Goal: Information Seeking & Learning: Learn about a topic

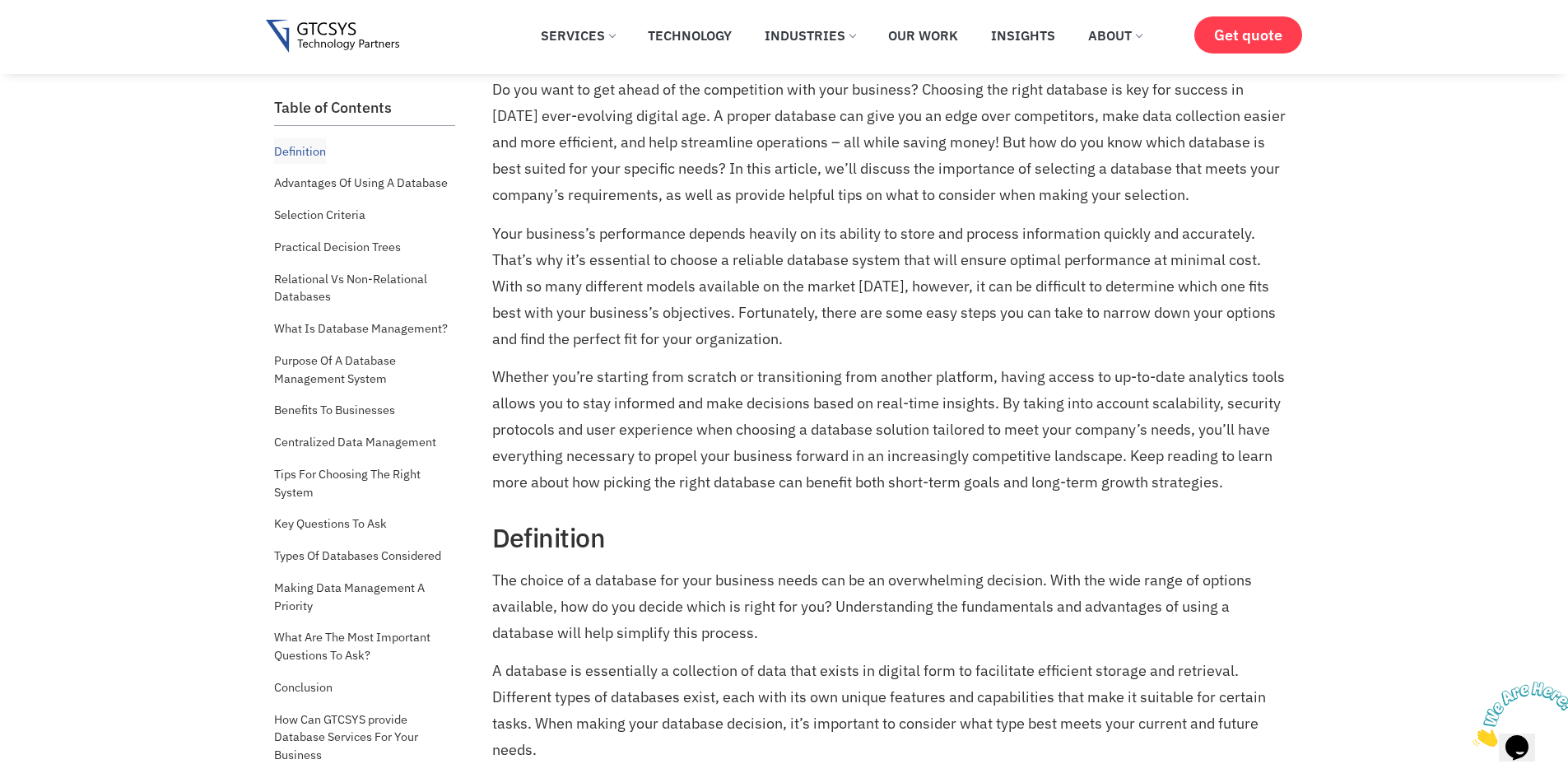
scroll to position [669, 0]
click at [597, 282] on p "Your business’s performance depends heavily on its ability to store and process…" at bounding box center [892, 287] width 799 height 131
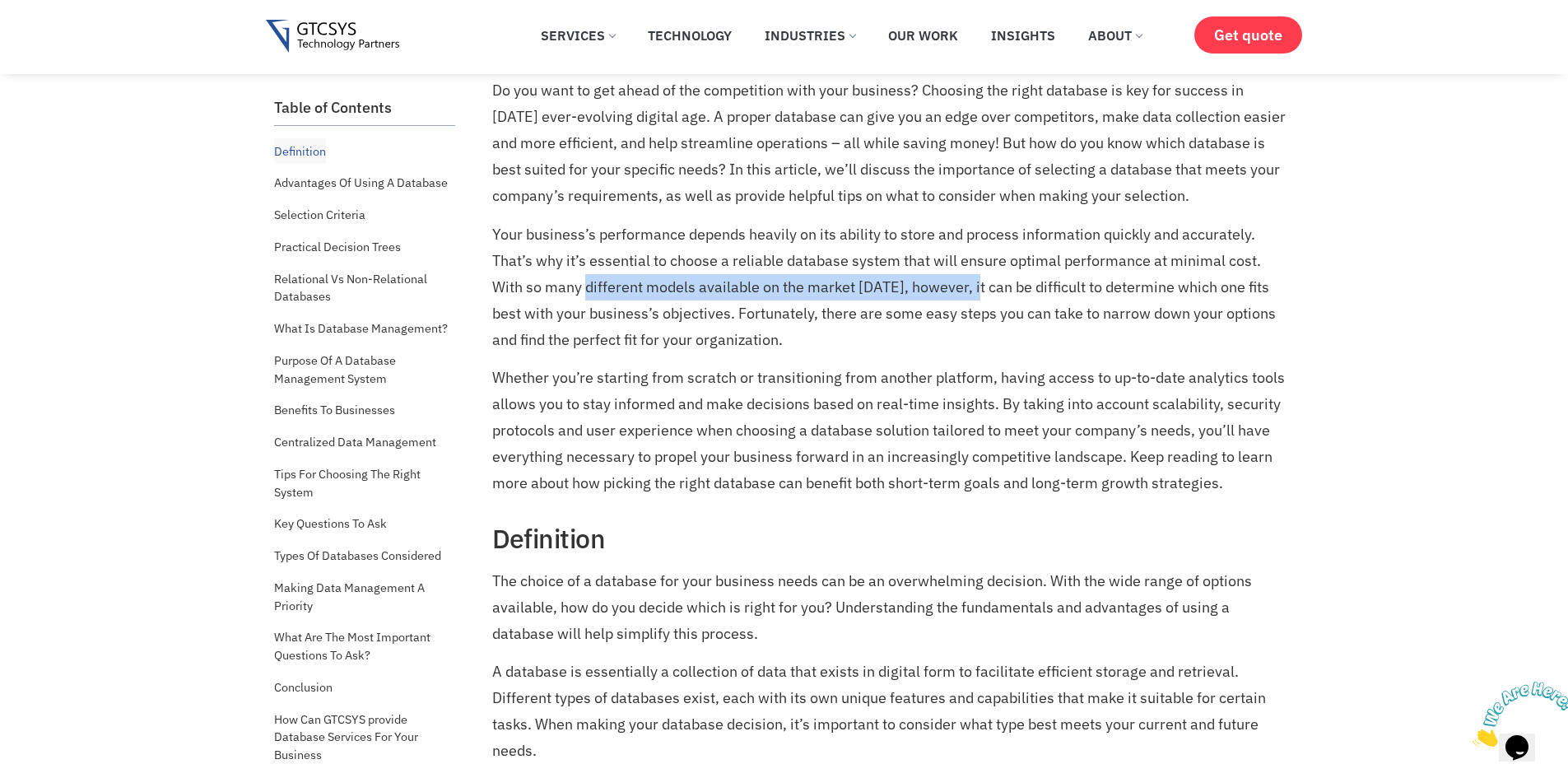
drag, startPoint x: 597, startPoint y: 282, endPoint x: 964, endPoint y: 294, distance: 367.2
click at [964, 294] on p "Your business’s performance depends heavily on its ability to store and process…" at bounding box center [892, 287] width 799 height 131
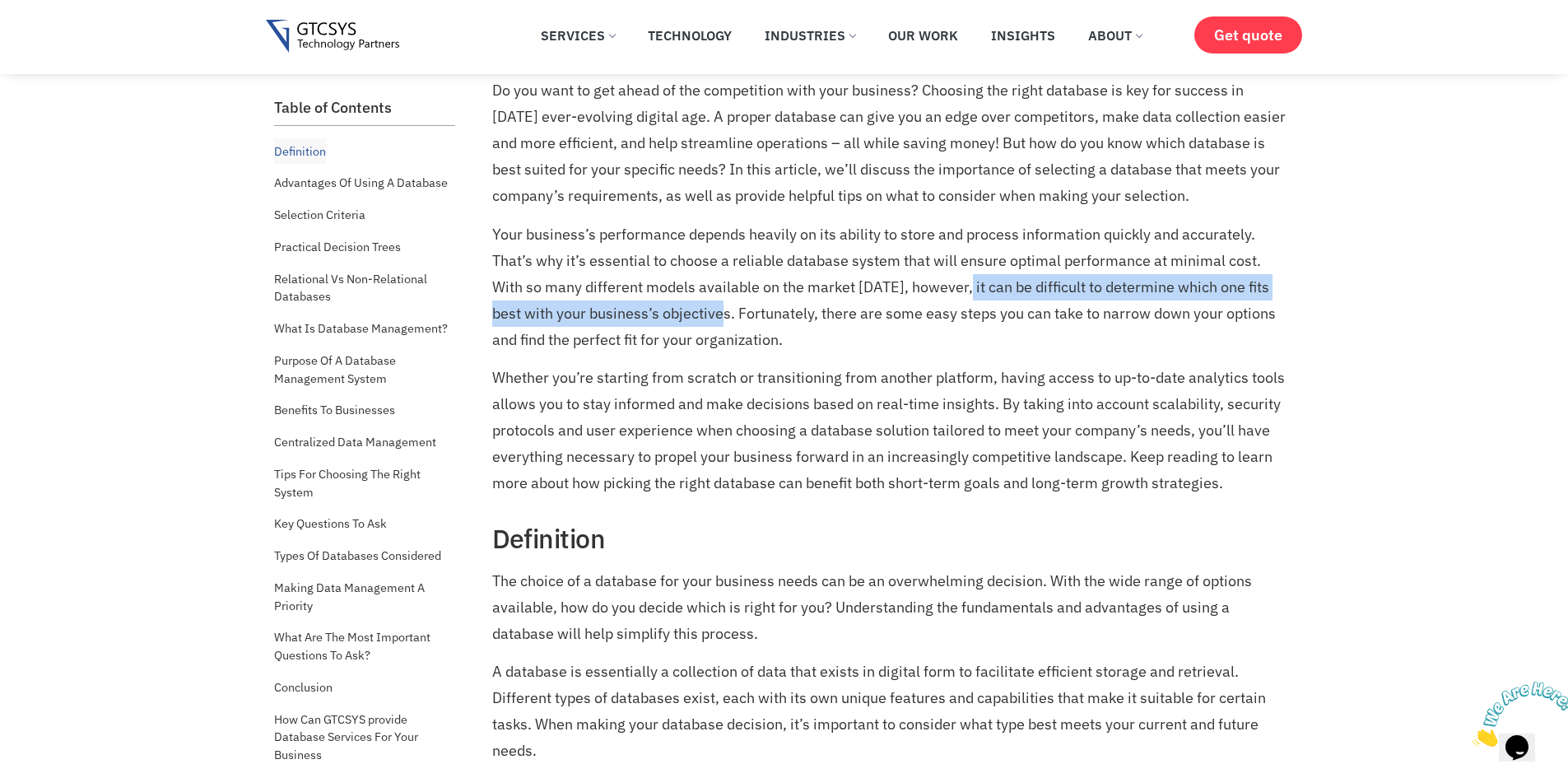
drag, startPoint x: 964, startPoint y: 294, endPoint x: 713, endPoint y: 316, distance: 252.0
click at [713, 316] on p "Your business’s performance depends heavily on its ability to store and process…" at bounding box center [892, 287] width 799 height 131
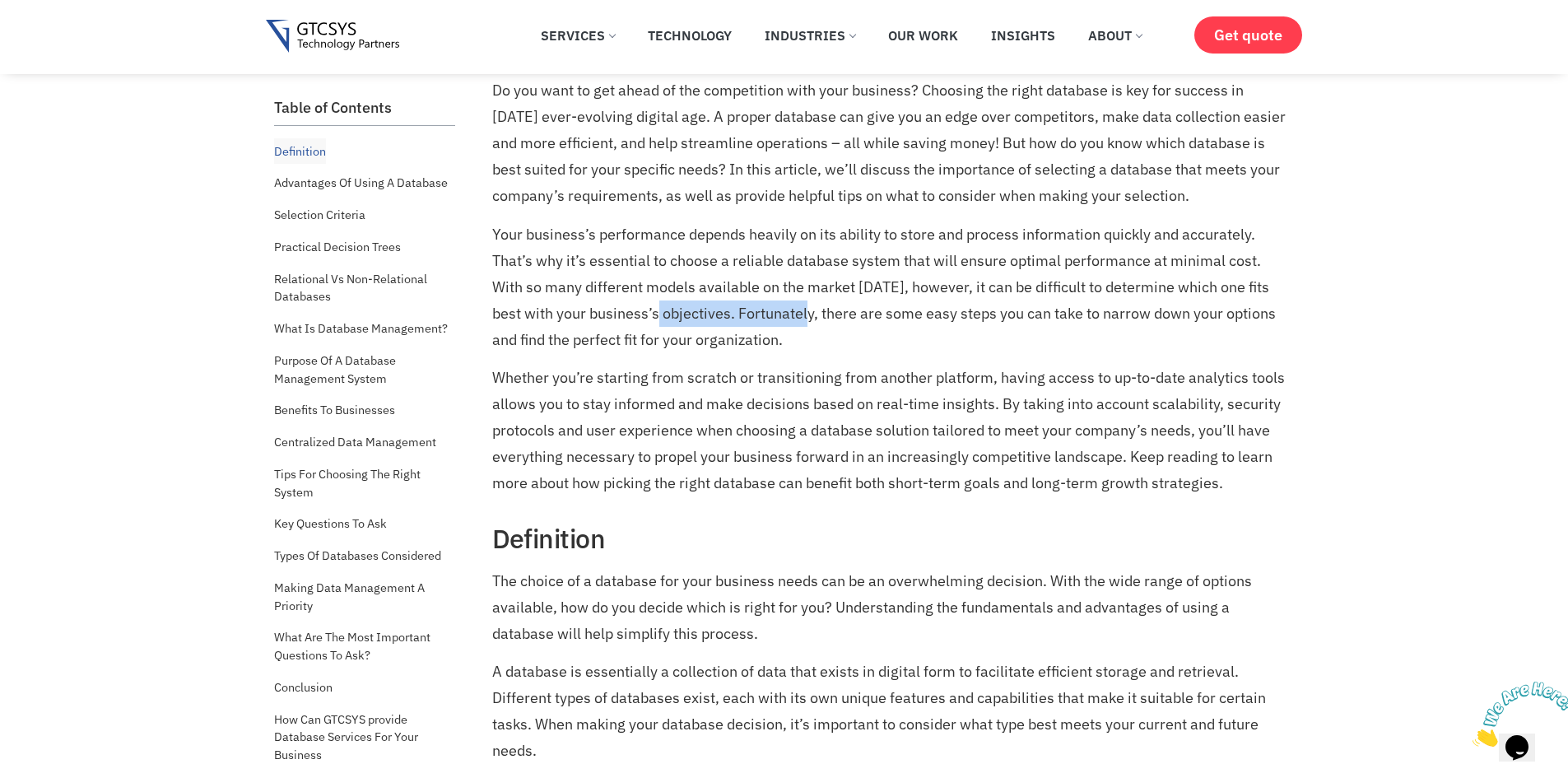
drag, startPoint x: 713, startPoint y: 316, endPoint x: 795, endPoint y: 312, distance: 82.1
click at [795, 312] on p "Your business’s performance depends heavily on its ability to store and process…" at bounding box center [892, 287] width 799 height 131
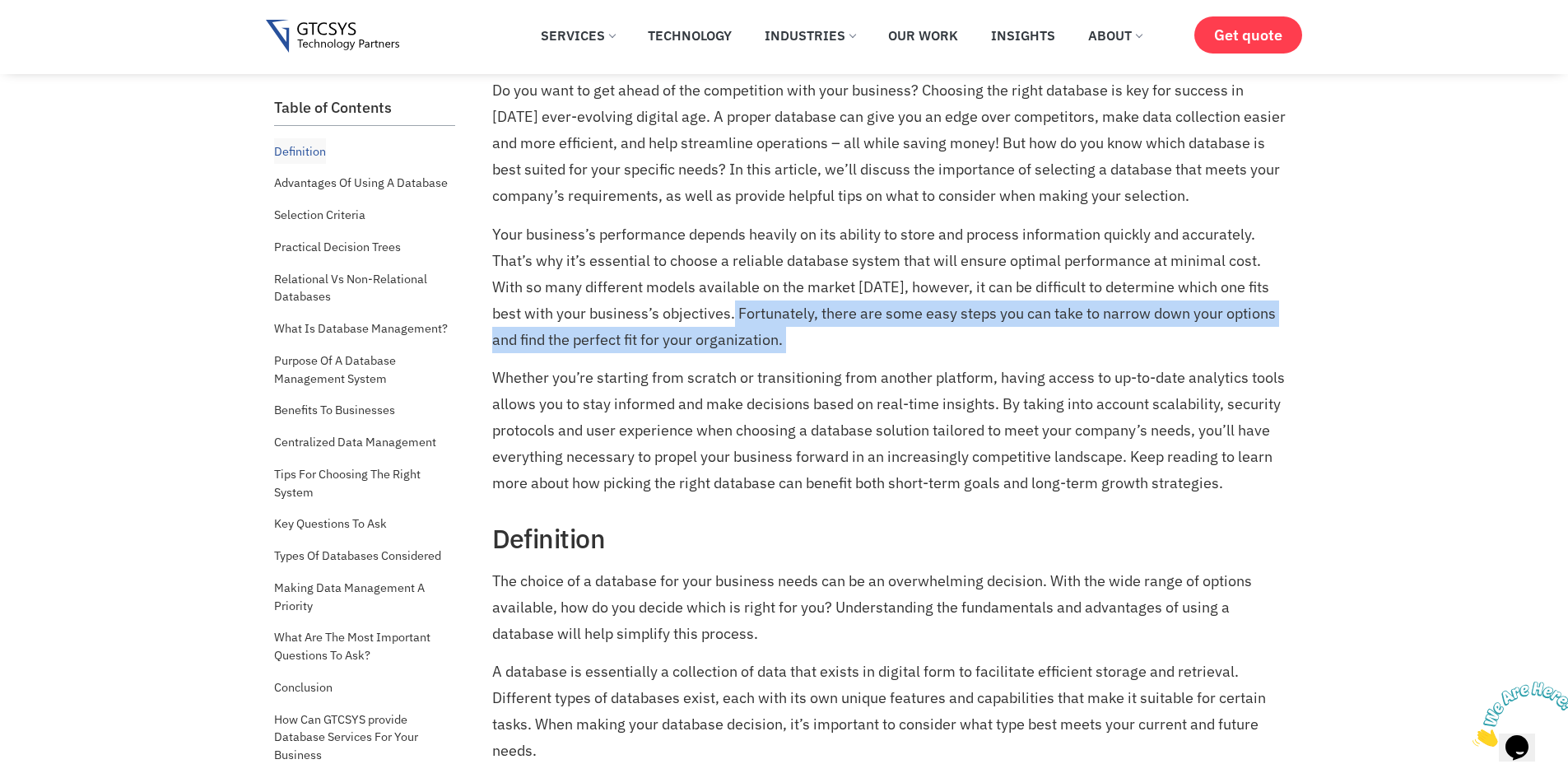
drag, startPoint x: 795, startPoint y: 312, endPoint x: 793, endPoint y: 331, distance: 19.1
click at [793, 331] on p "Your business’s performance depends heavily on its ability to store and process…" at bounding box center [892, 287] width 799 height 131
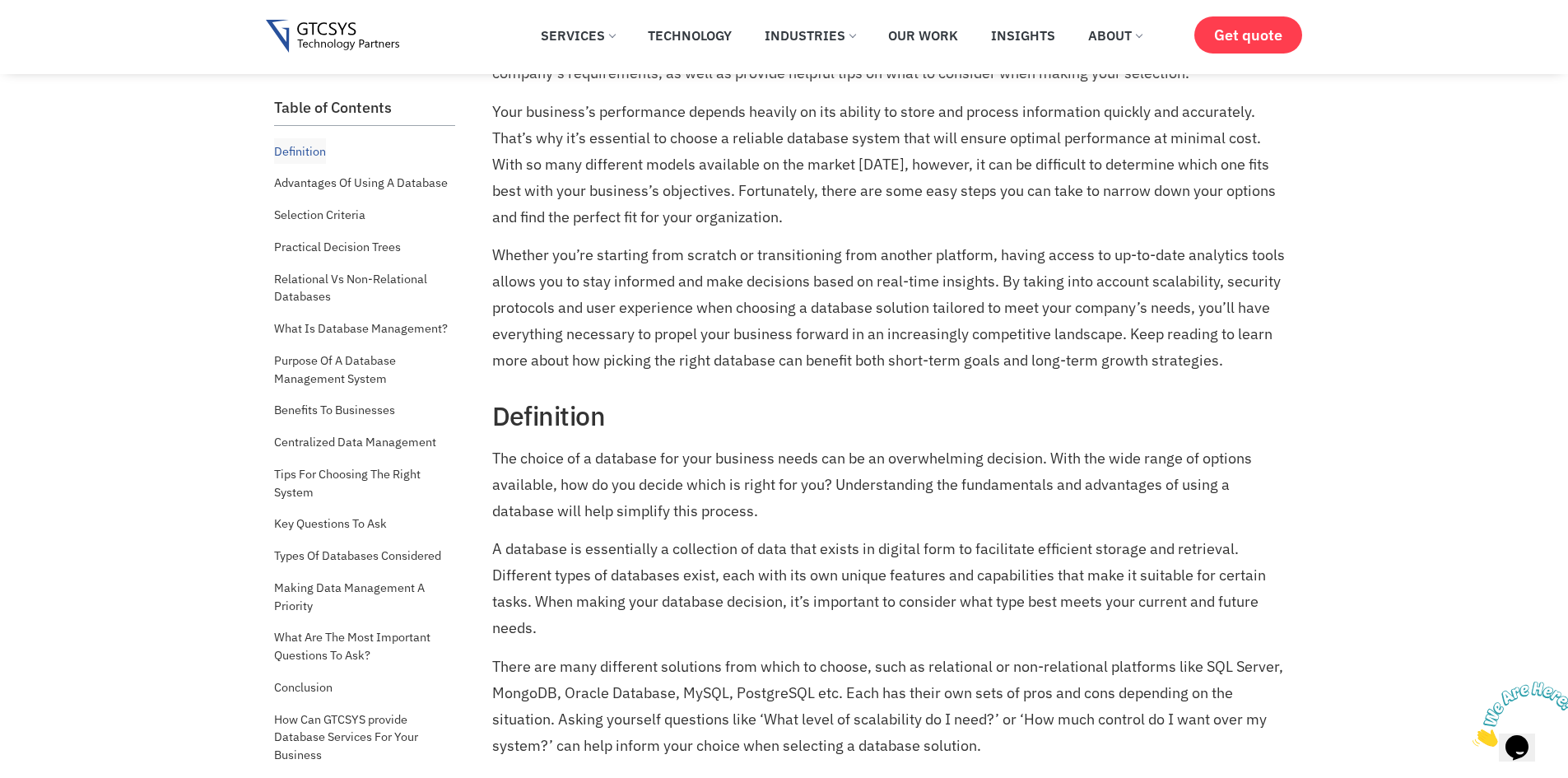
scroll to position [796, 0]
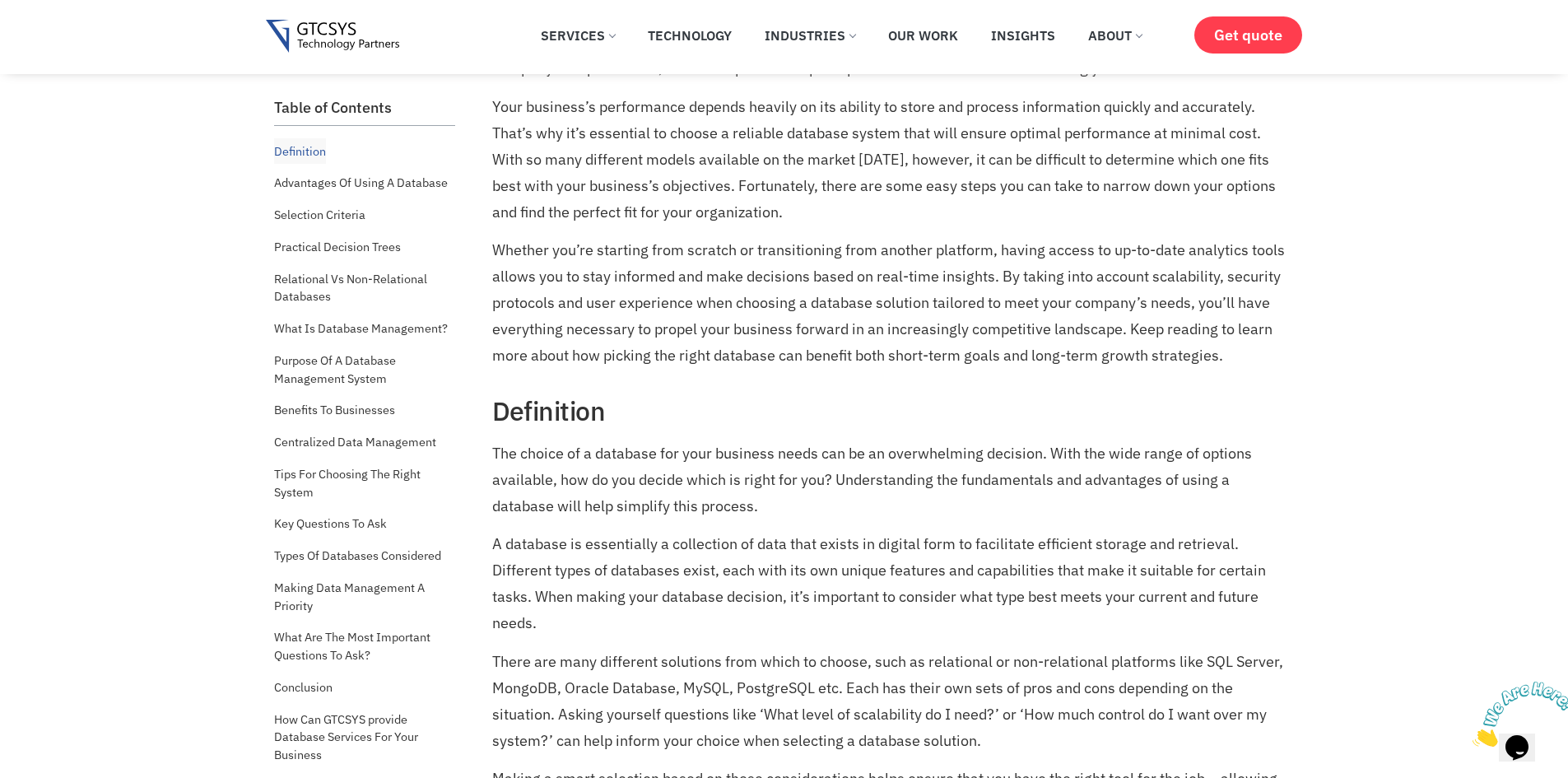
click at [750, 257] on p "Whether you’re starting from scratch or transitioning from another platform, ha…" at bounding box center [892, 302] width 799 height 131
drag, startPoint x: 750, startPoint y: 257, endPoint x: 894, endPoint y: 257, distance: 144.0
click at [894, 257] on p "Whether you’re starting from scratch or transitioning from another platform, ha…" at bounding box center [892, 302] width 799 height 131
drag, startPoint x: 894, startPoint y: 257, endPoint x: 987, endPoint y: 254, distance: 93.0
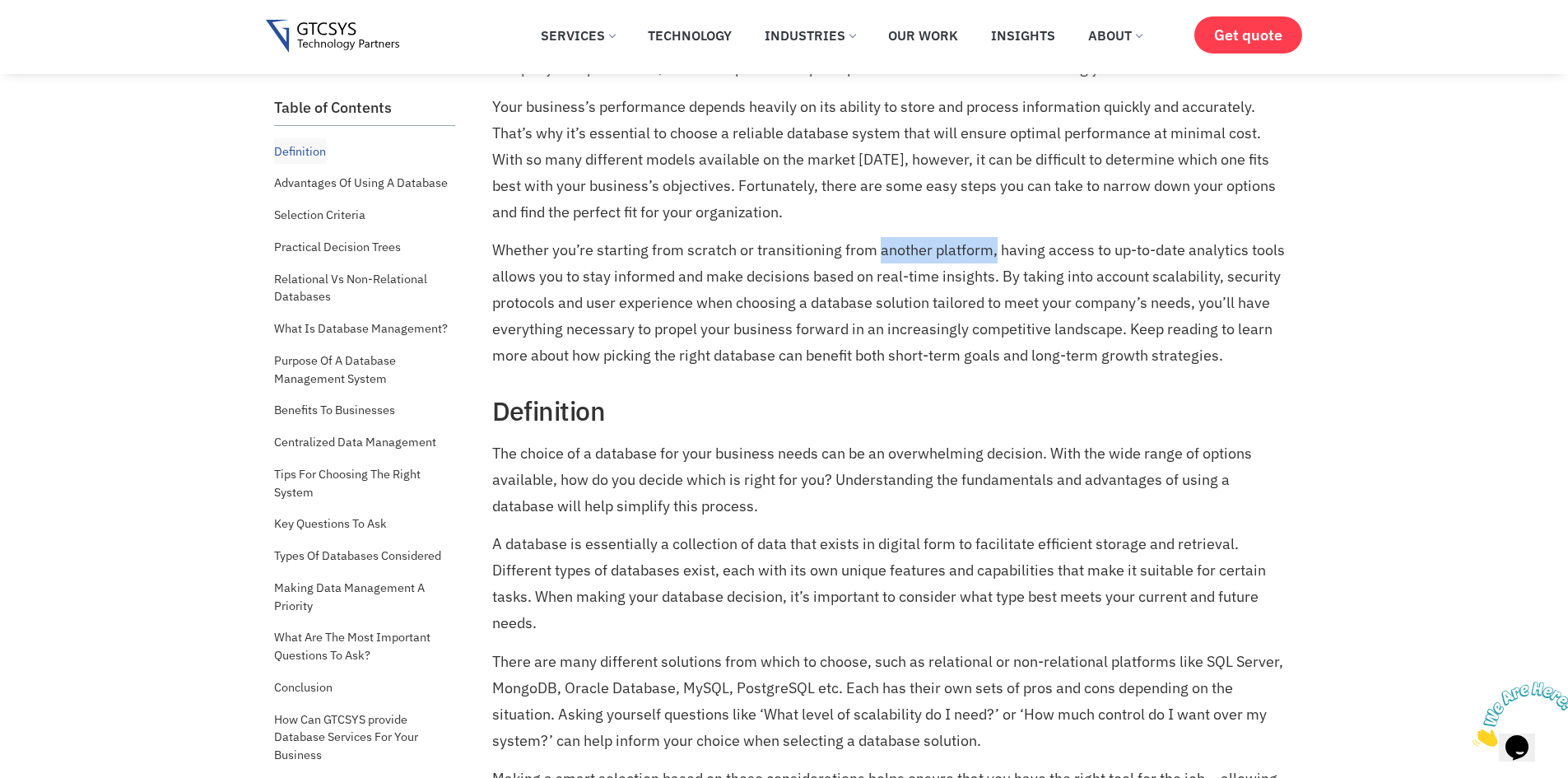
click at [987, 254] on p "Whether you’re starting from scratch or transitioning from another platform, ha…" at bounding box center [892, 302] width 799 height 131
drag, startPoint x: 987, startPoint y: 254, endPoint x: 859, endPoint y: 248, distance: 128.1
click at [859, 248] on p "Whether you’re starting from scratch or transitioning from another platform, ha…" at bounding box center [892, 302] width 799 height 131
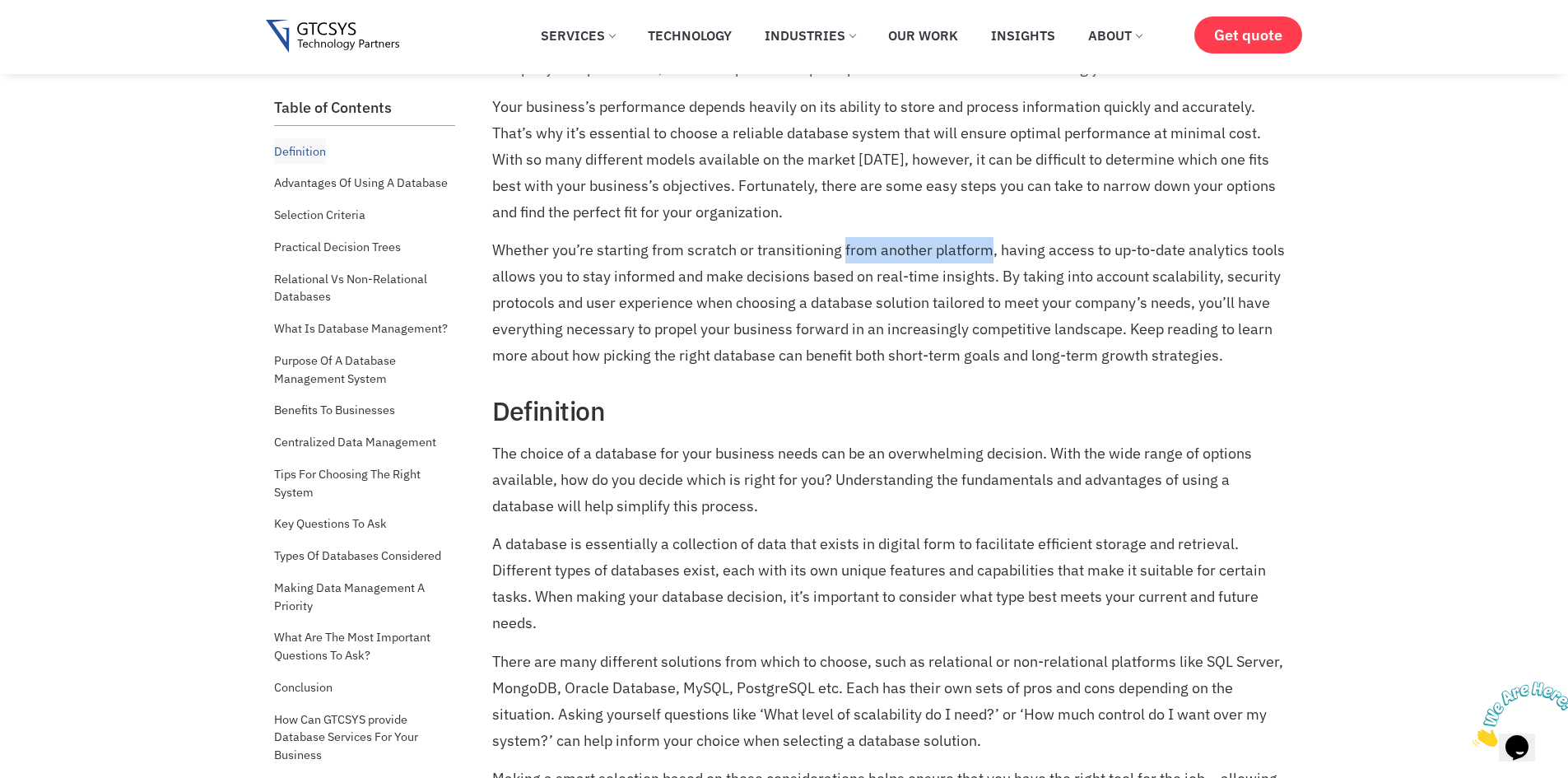
drag, startPoint x: 859, startPoint y: 248, endPoint x: 962, endPoint y: 257, distance: 103.4
click at [962, 257] on p "Whether you’re starting from scratch or transitioning from another platform, ha…" at bounding box center [892, 302] width 799 height 131
click at [554, 273] on p "Whether you’re starting from scratch or transitioning from another platform, ha…" at bounding box center [892, 302] width 799 height 131
drag, startPoint x: 554, startPoint y: 273, endPoint x: 792, endPoint y: 278, distance: 238.1
click at [792, 278] on p "Whether you’re starting from scratch or transitioning from another platform, ha…" at bounding box center [892, 302] width 799 height 131
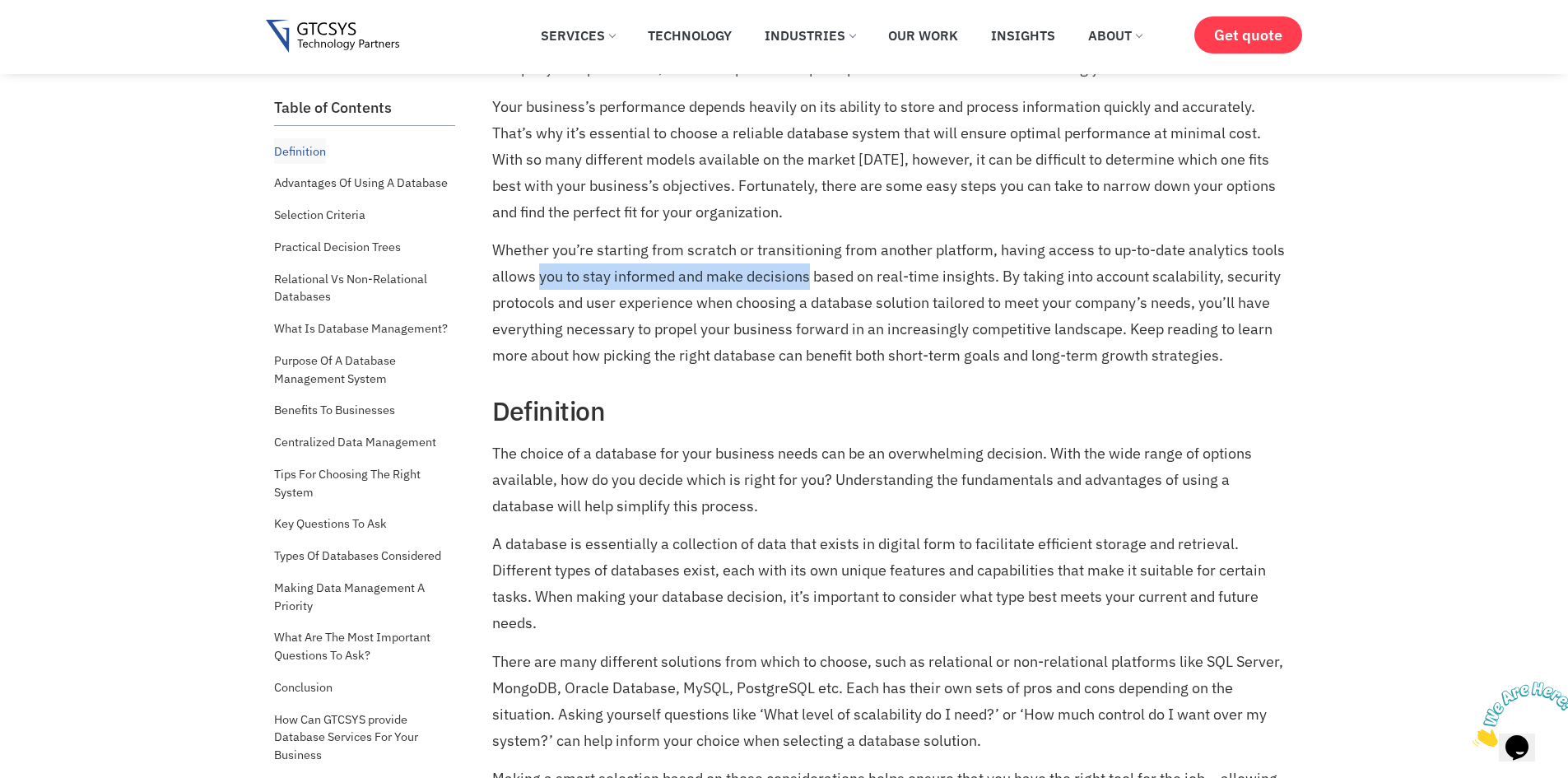
click at [792, 278] on p "Whether you’re starting from scratch or transitioning from another platform, ha…" at bounding box center [892, 302] width 799 height 131
drag, startPoint x: 792, startPoint y: 278, endPoint x: 968, endPoint y: 277, distance: 176.0
click at [968, 277] on p "Whether you’re starting from scratch or transitioning from another platform, ha…" at bounding box center [892, 302] width 799 height 131
click at [1007, 276] on p "Whether you’re starting from scratch or transitioning from another platform, ha…" at bounding box center [892, 302] width 799 height 131
drag, startPoint x: 1007, startPoint y: 276, endPoint x: 1194, endPoint y: 276, distance: 187.0
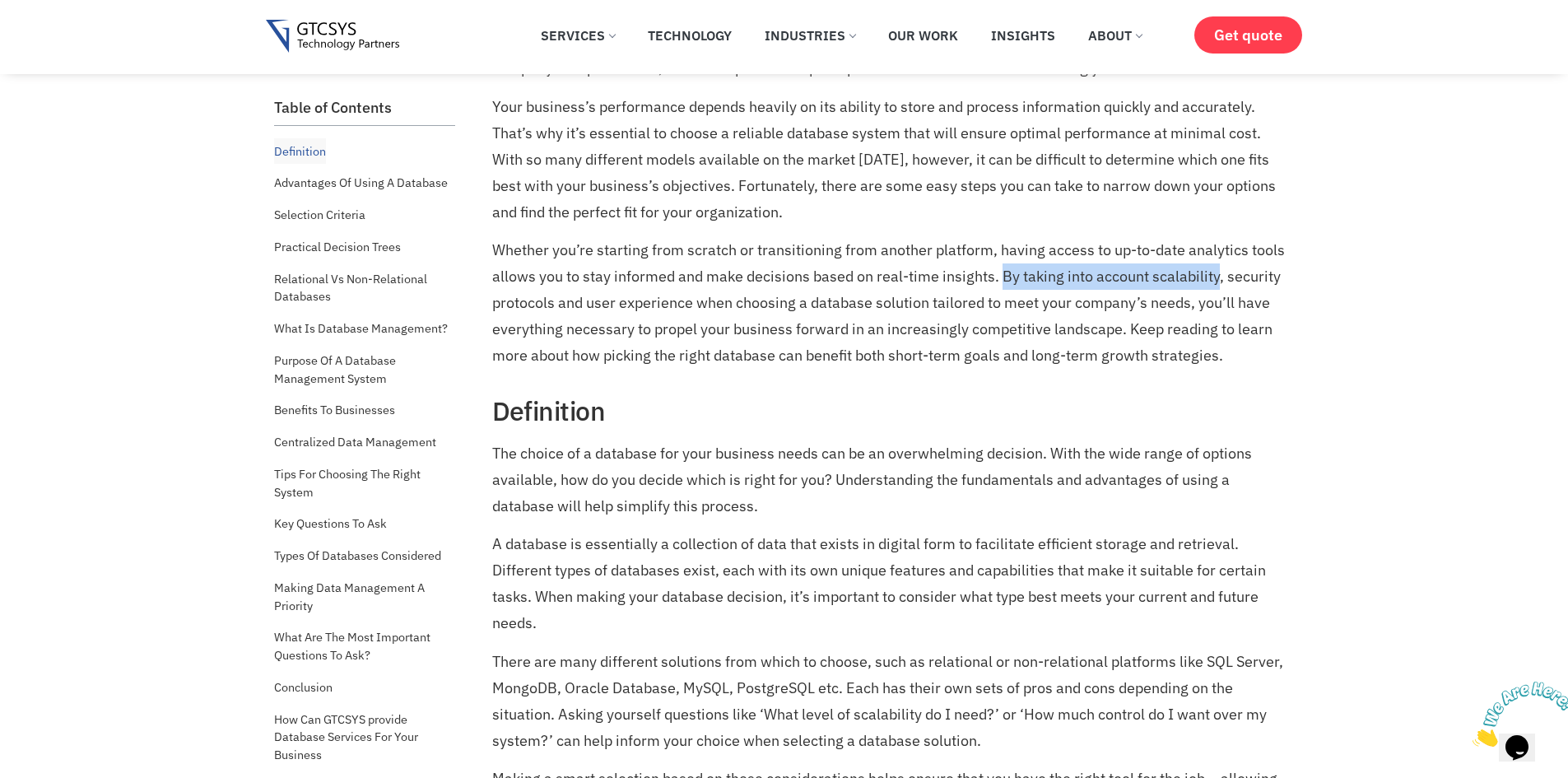
click at [1194, 276] on p "Whether you’re starting from scratch or transitioning from another platform, ha…" at bounding box center [892, 302] width 799 height 131
click at [902, 328] on p "Whether you’re starting from scratch or transitioning from another platform, ha…" at bounding box center [892, 302] width 799 height 131
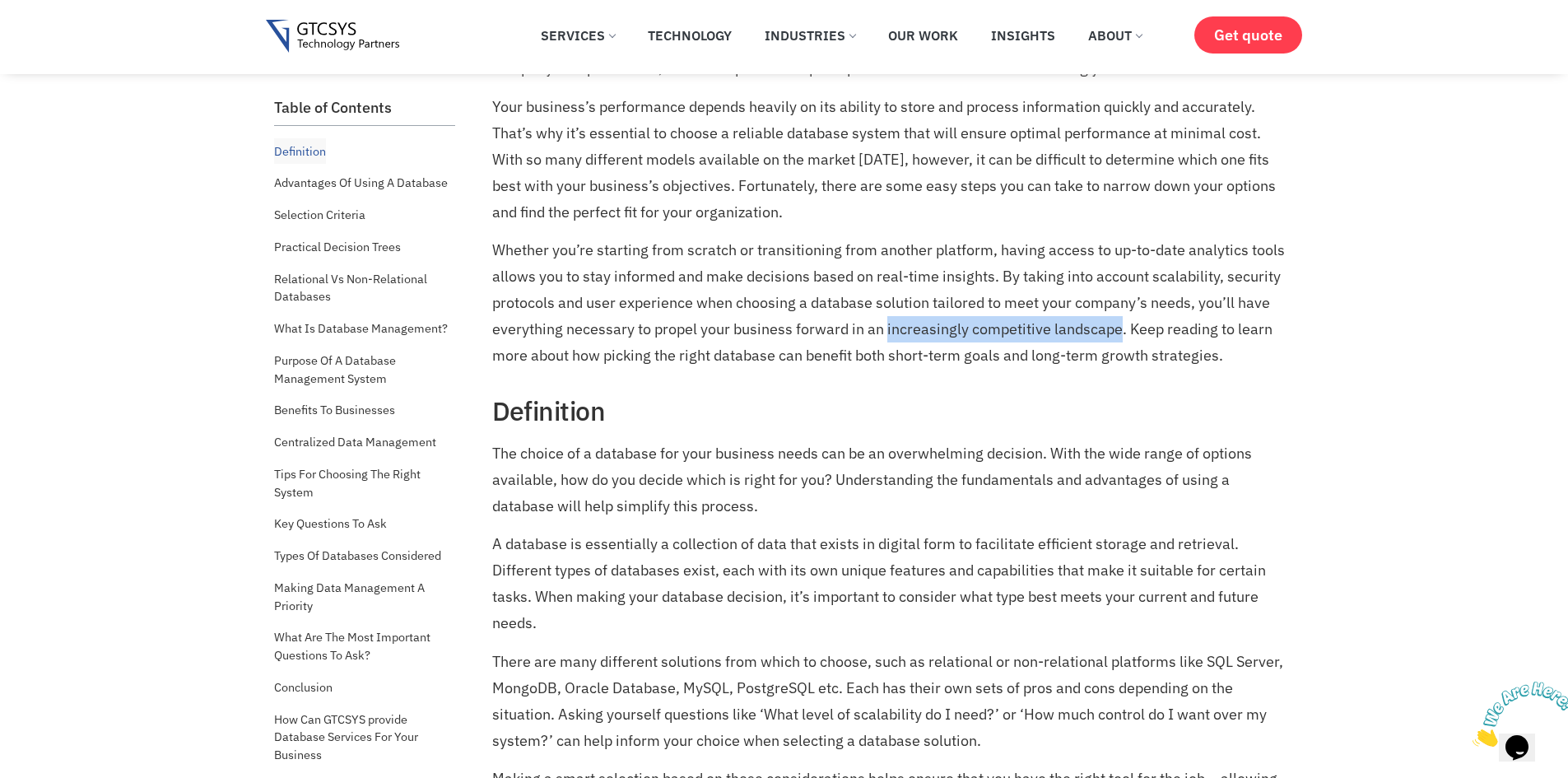
drag, startPoint x: 902, startPoint y: 328, endPoint x: 1086, endPoint y: 340, distance: 184.4
click at [1086, 340] on p "Whether you’re starting from scratch or transitioning from another platform, ha…" at bounding box center [892, 302] width 799 height 131
click at [1131, 332] on p "Whether you’re starting from scratch or transitioning from another platform, ha…" at bounding box center [892, 302] width 799 height 131
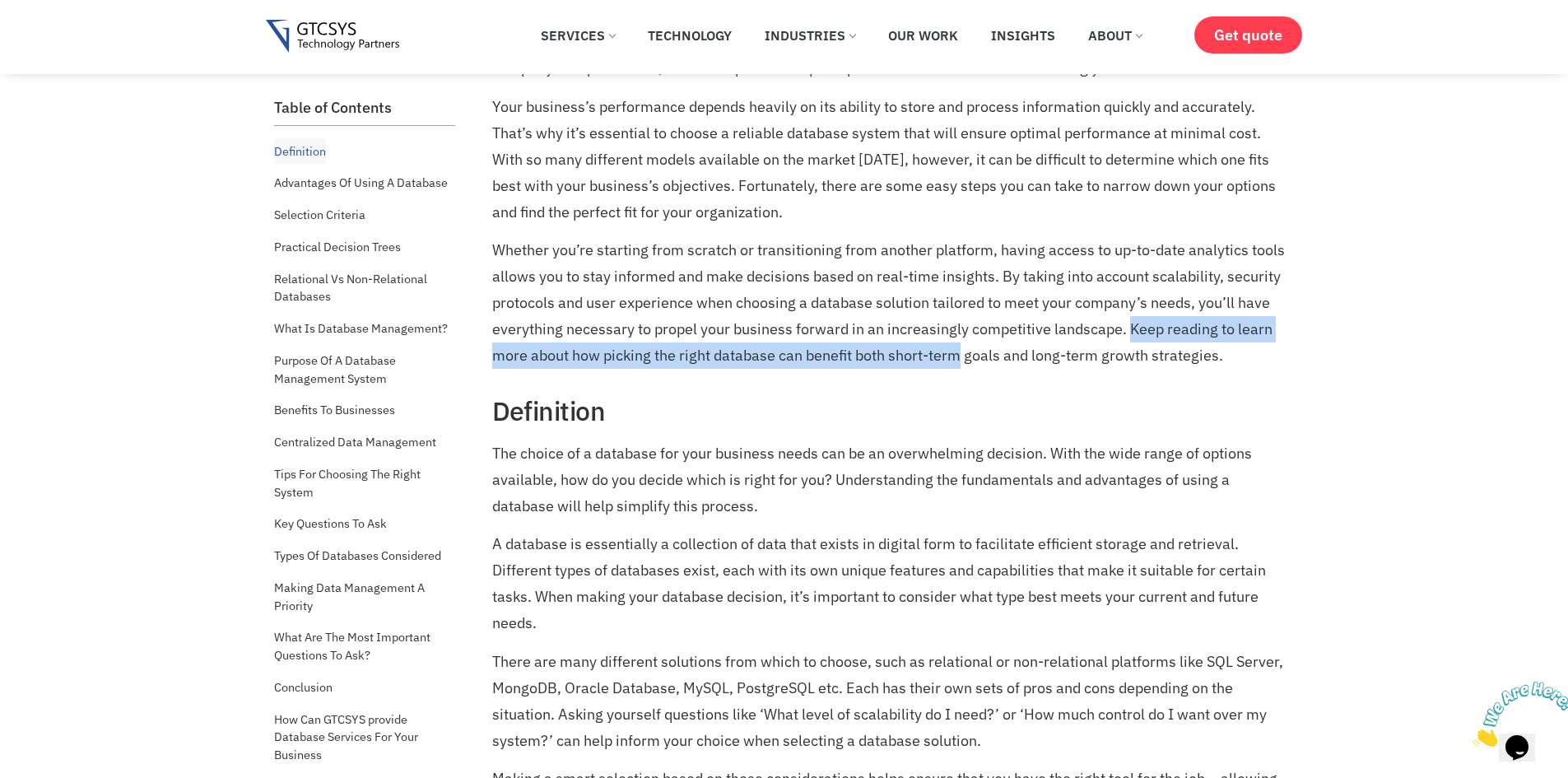
drag, startPoint x: 1131, startPoint y: 332, endPoint x: 948, endPoint y: 367, distance: 186.3
click at [948, 367] on p "Whether you’re starting from scratch or transitioning from another platform, ha…" at bounding box center [892, 302] width 799 height 131
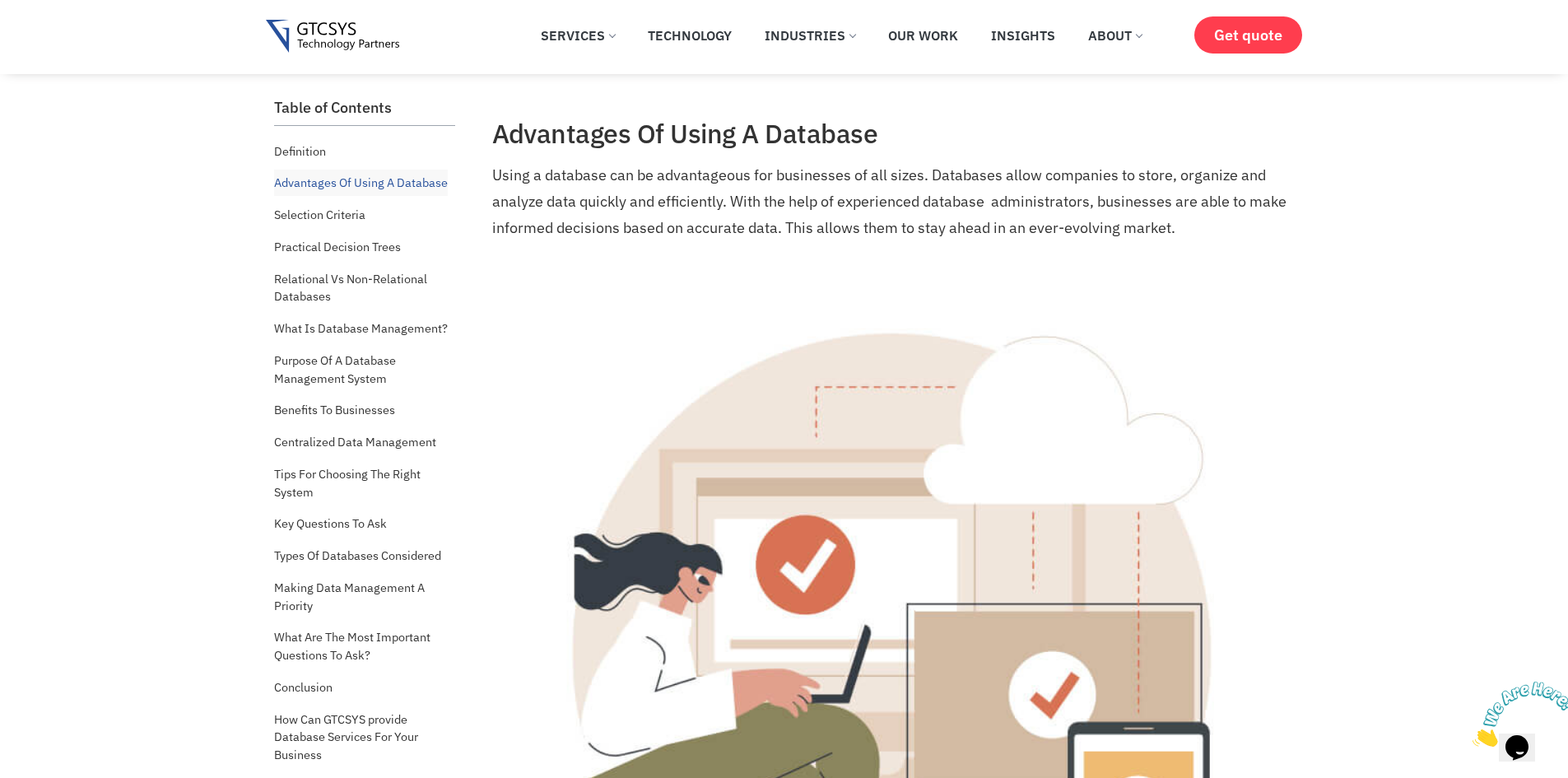
scroll to position [1589, 0]
click at [1135, 208] on p "Using a database can be advantageous for businesses of all sizes. Databases all…" at bounding box center [892, 200] width 799 height 79
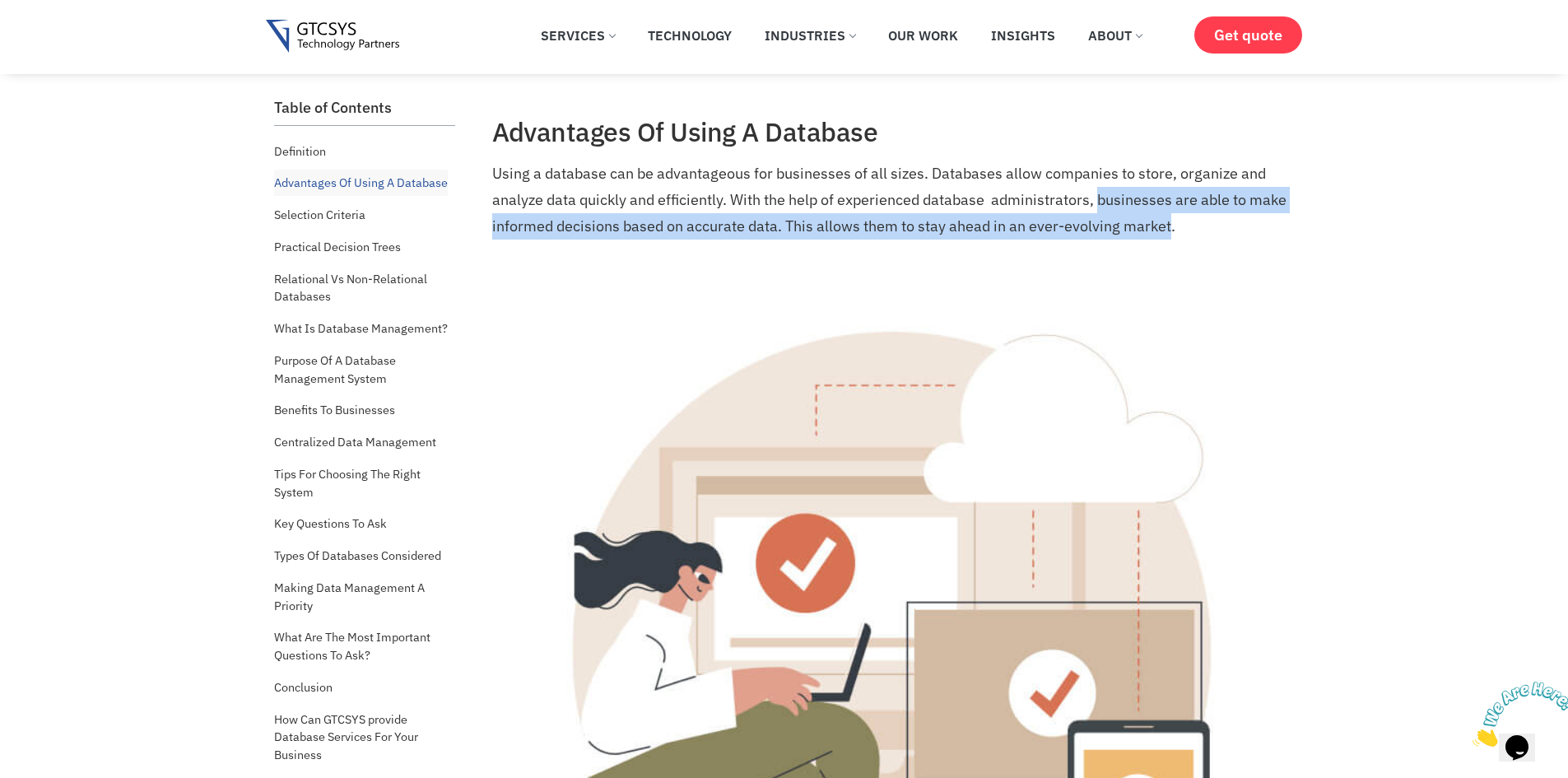
drag, startPoint x: 1135, startPoint y: 208, endPoint x: 1125, endPoint y: 235, distance: 28.8
click at [1125, 235] on p "Using a database can be advantageous for businesses of all sizes. Databases all…" at bounding box center [892, 200] width 799 height 79
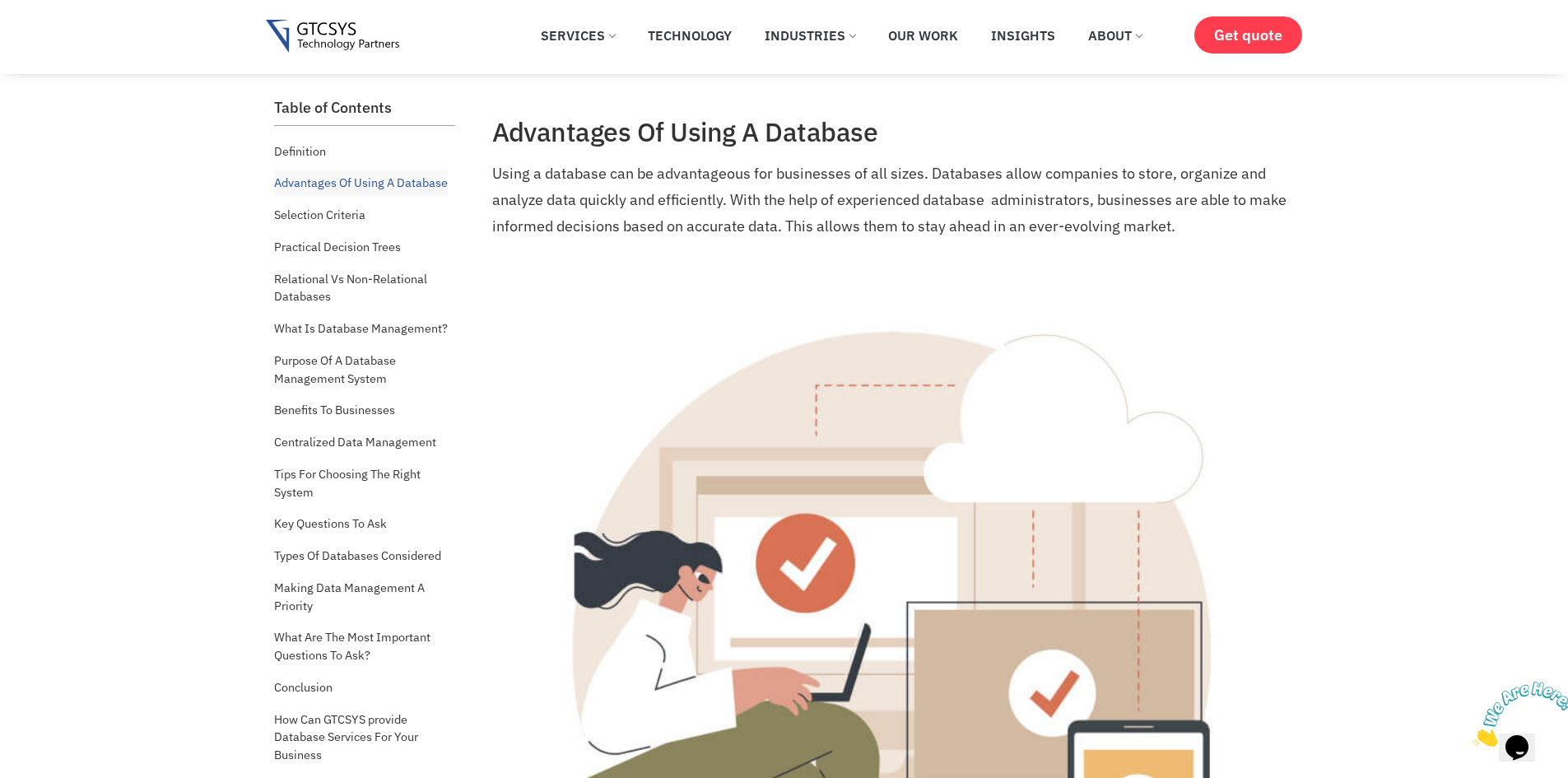
click at [1125, 235] on p "Using a database can be advantageous for businesses of all sizes. Databases all…" at bounding box center [892, 200] width 799 height 79
drag, startPoint x: 1125, startPoint y: 235, endPoint x: 1068, endPoint y: 226, distance: 57.7
click at [1068, 226] on p "Using a database can be advantageous for businesses of all sizes. Databases all…" at bounding box center [892, 200] width 799 height 79
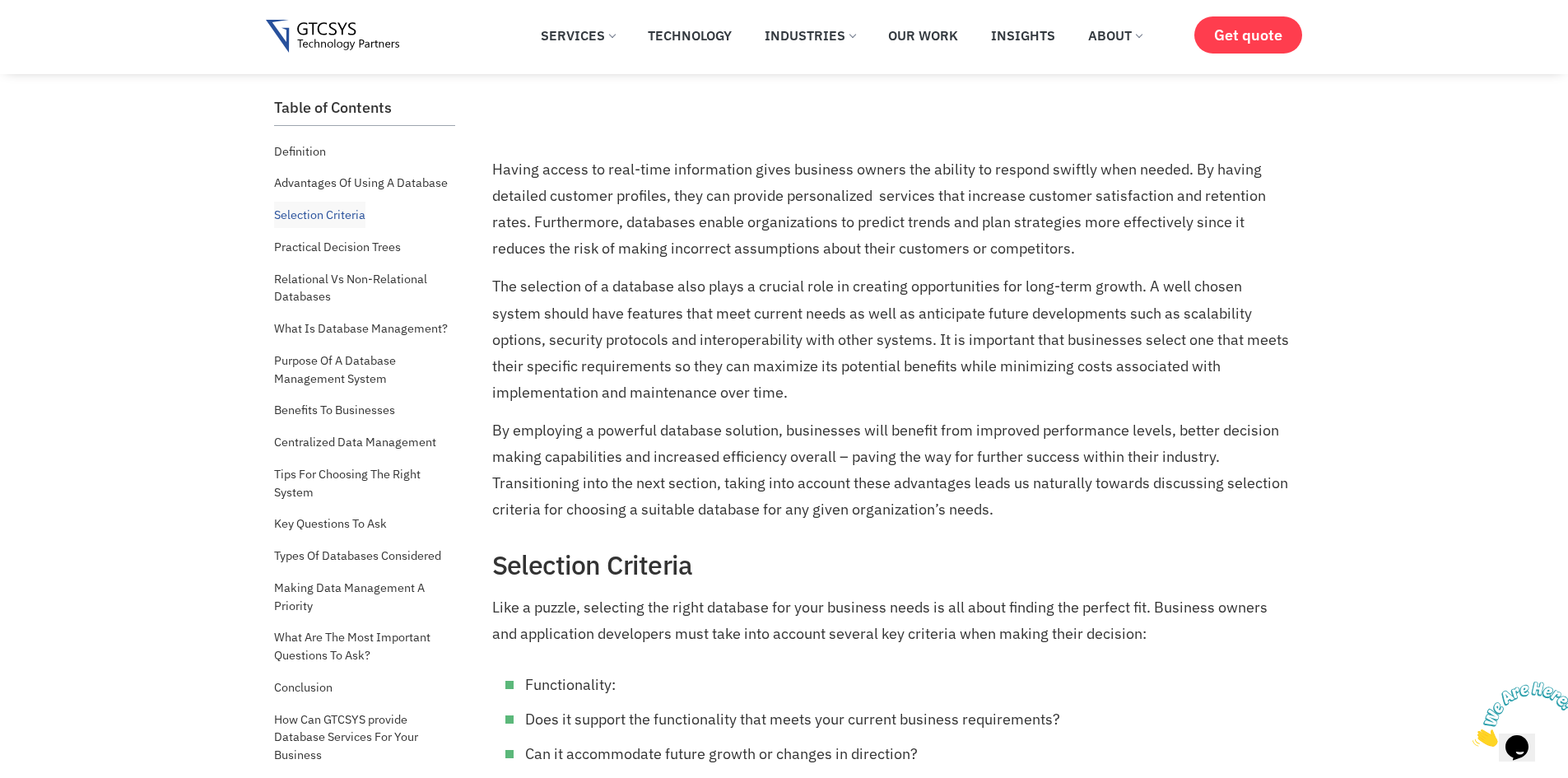
scroll to position [2504, 0]
click at [936, 323] on p "The selection of a database also plays a crucial role in creating opportunities…" at bounding box center [892, 338] width 799 height 131
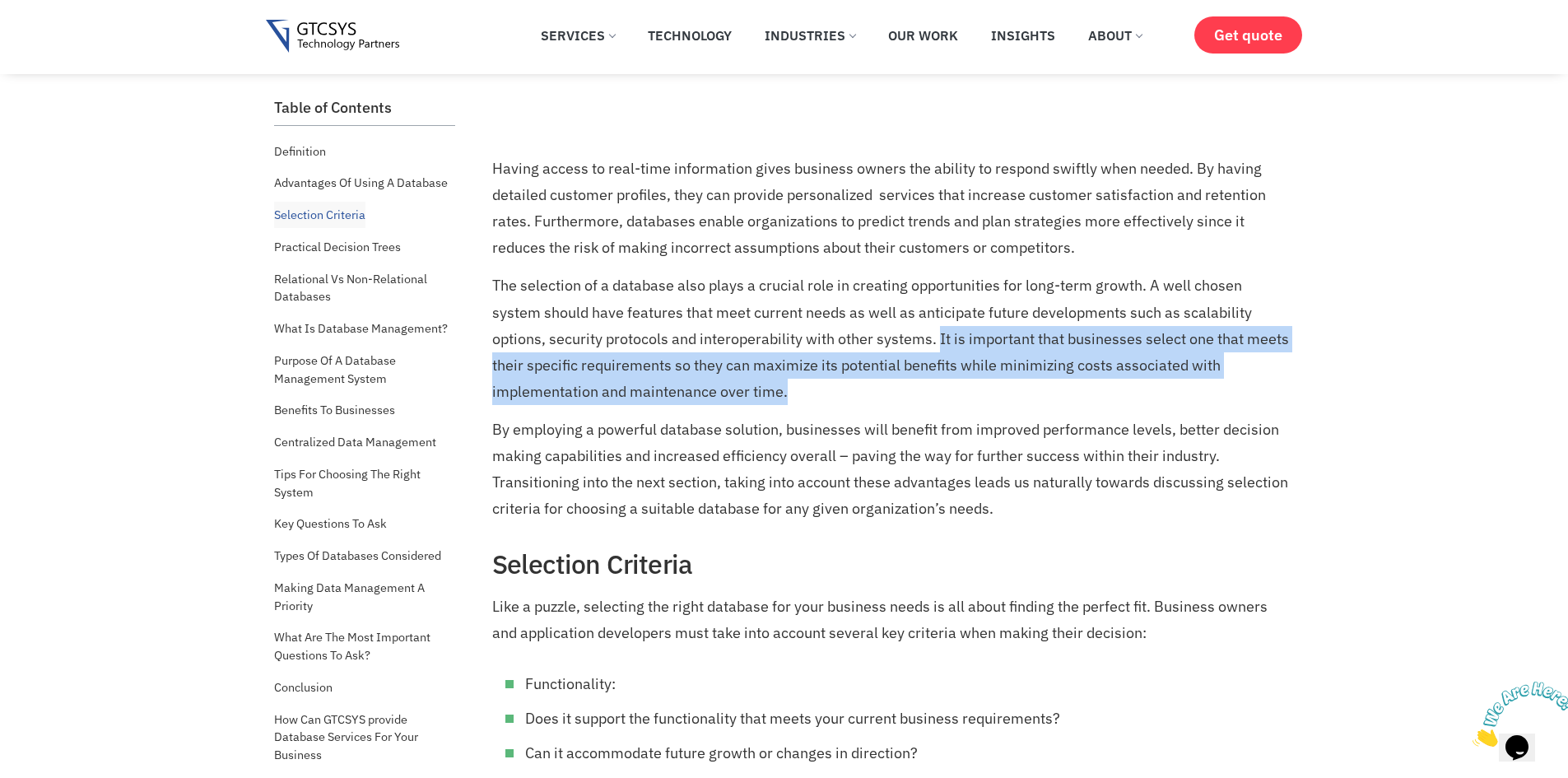
drag, startPoint x: 881, startPoint y: 338, endPoint x: 811, endPoint y: 390, distance: 87.2
click at [811, 390] on p "The selection of a database also plays a crucial role in creating opportunities…" at bounding box center [892, 338] width 799 height 131
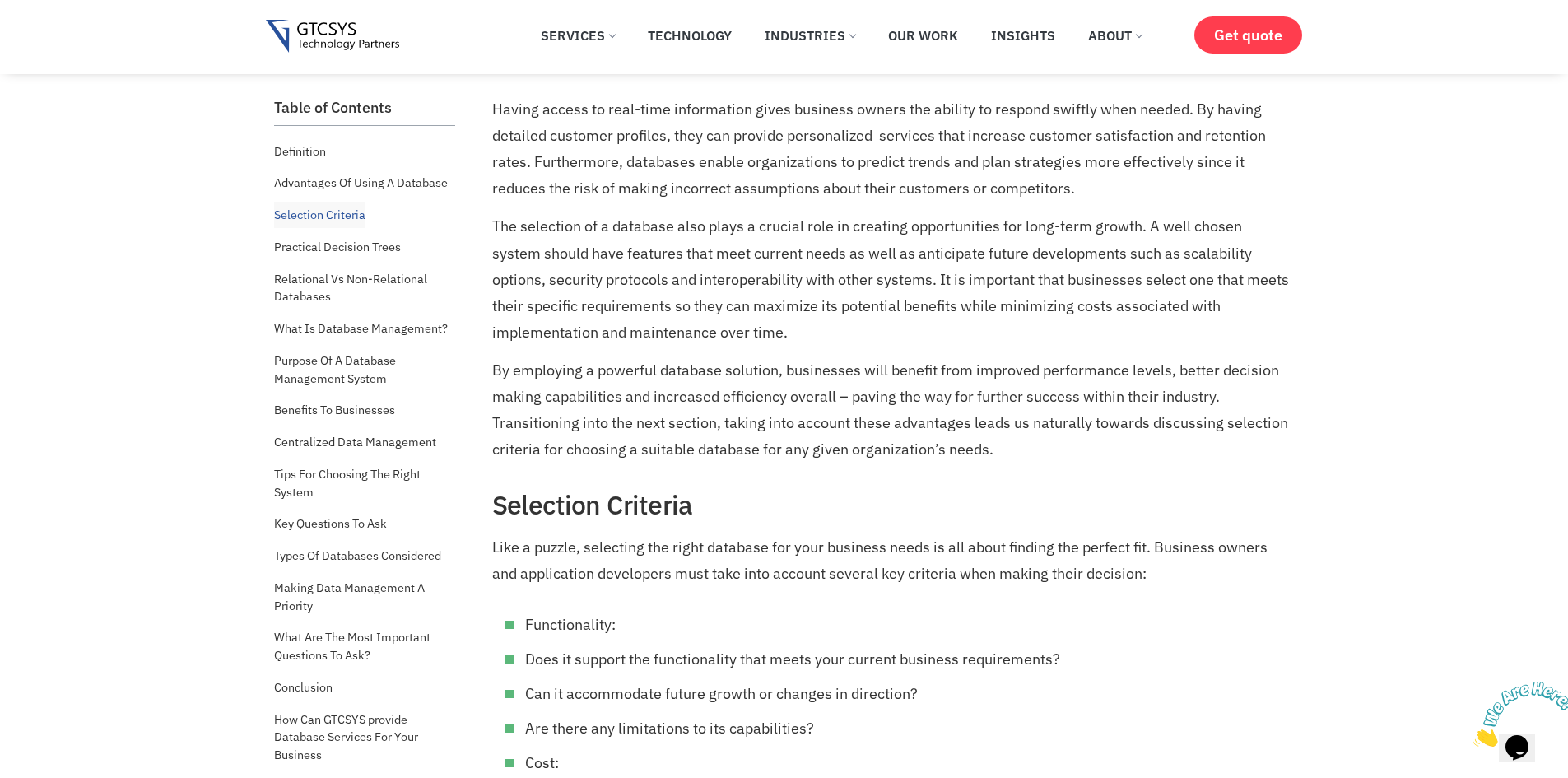
scroll to position [2564, 0]
click at [811, 359] on p "By employing a powerful database solution, businesses will benefit from improve…" at bounding box center [892, 409] width 799 height 106
drag, startPoint x: 811, startPoint y: 359, endPoint x: 1047, endPoint y: 346, distance: 236.4
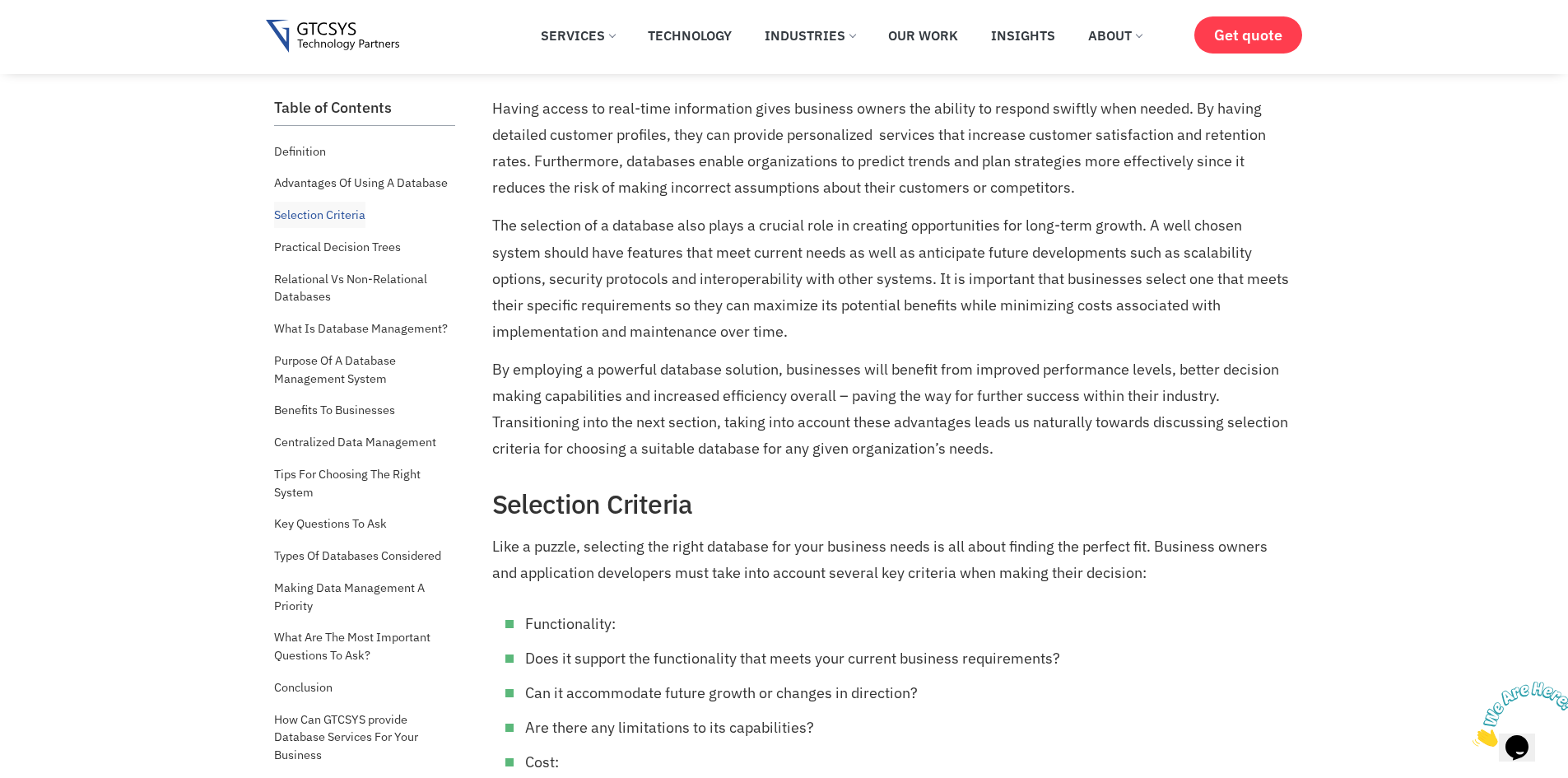
click at [733, 393] on p "By employing a powerful database solution, businesses will benefit from improve…" at bounding box center [892, 409] width 799 height 106
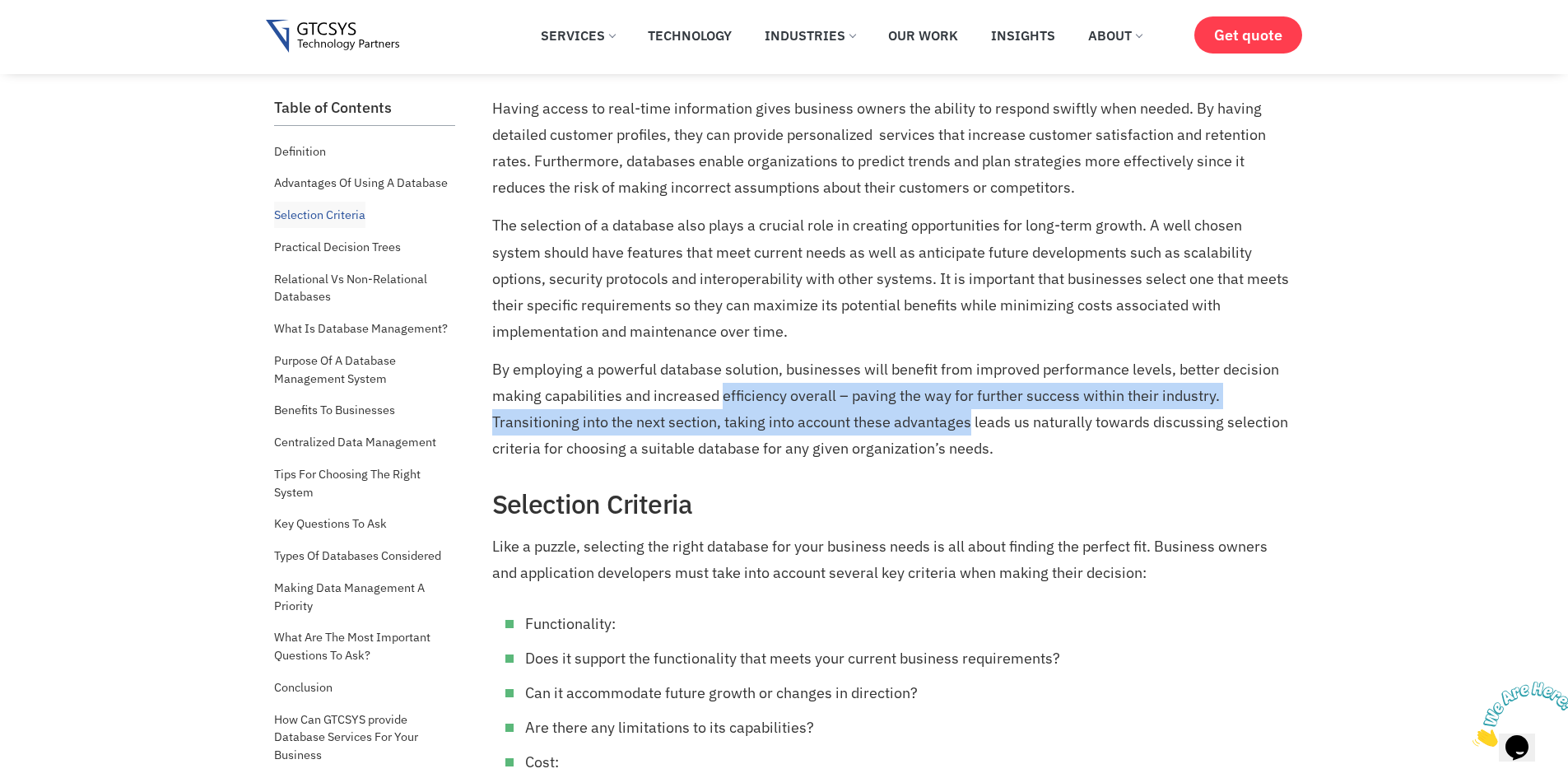
drag, startPoint x: 733, startPoint y: 393, endPoint x: 927, endPoint y: 426, distance: 196.8
click at [927, 426] on p "By employing a powerful database solution, businesses will benefit from improve…" at bounding box center [892, 409] width 799 height 106
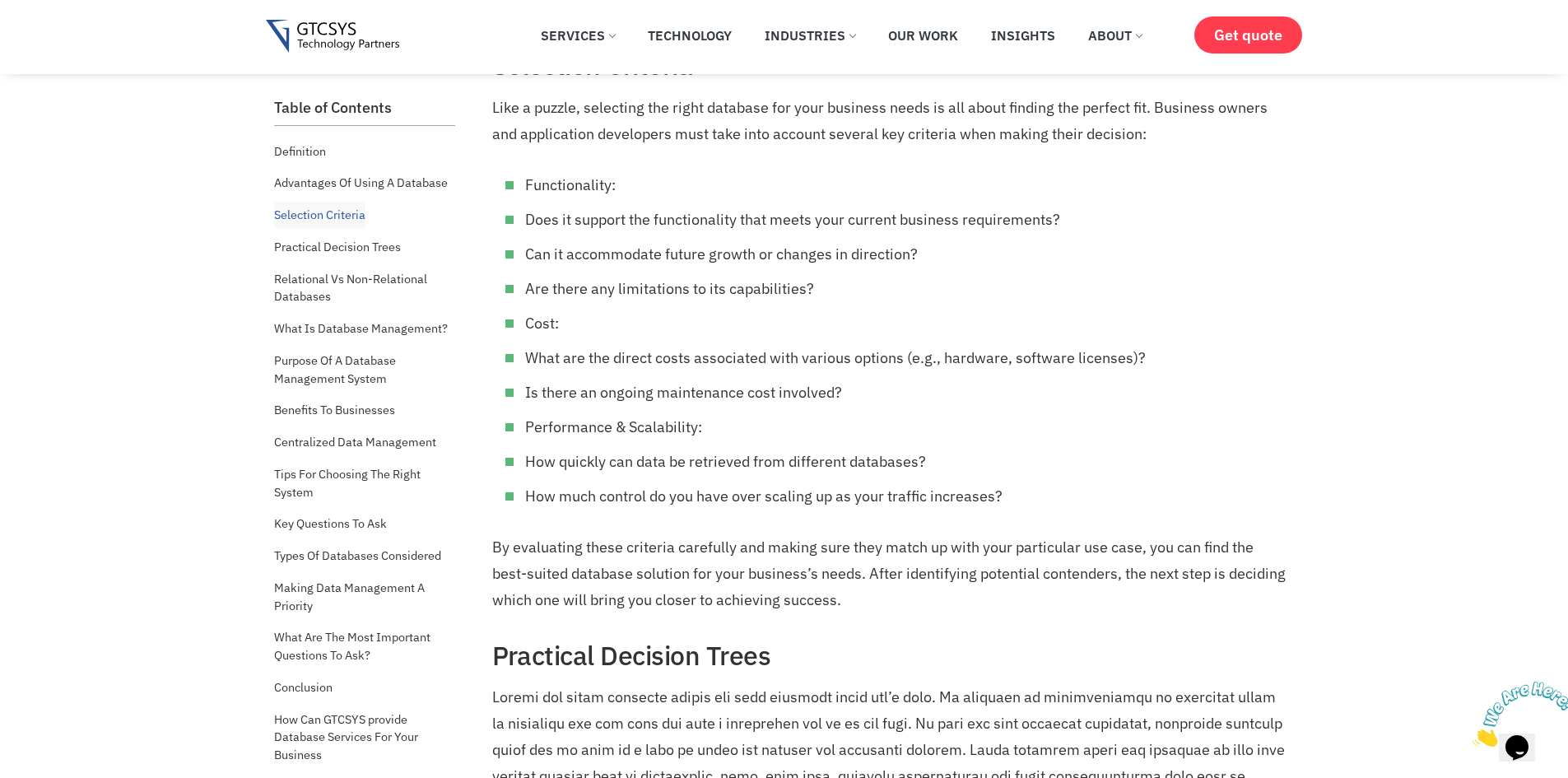
scroll to position [2992, 0]
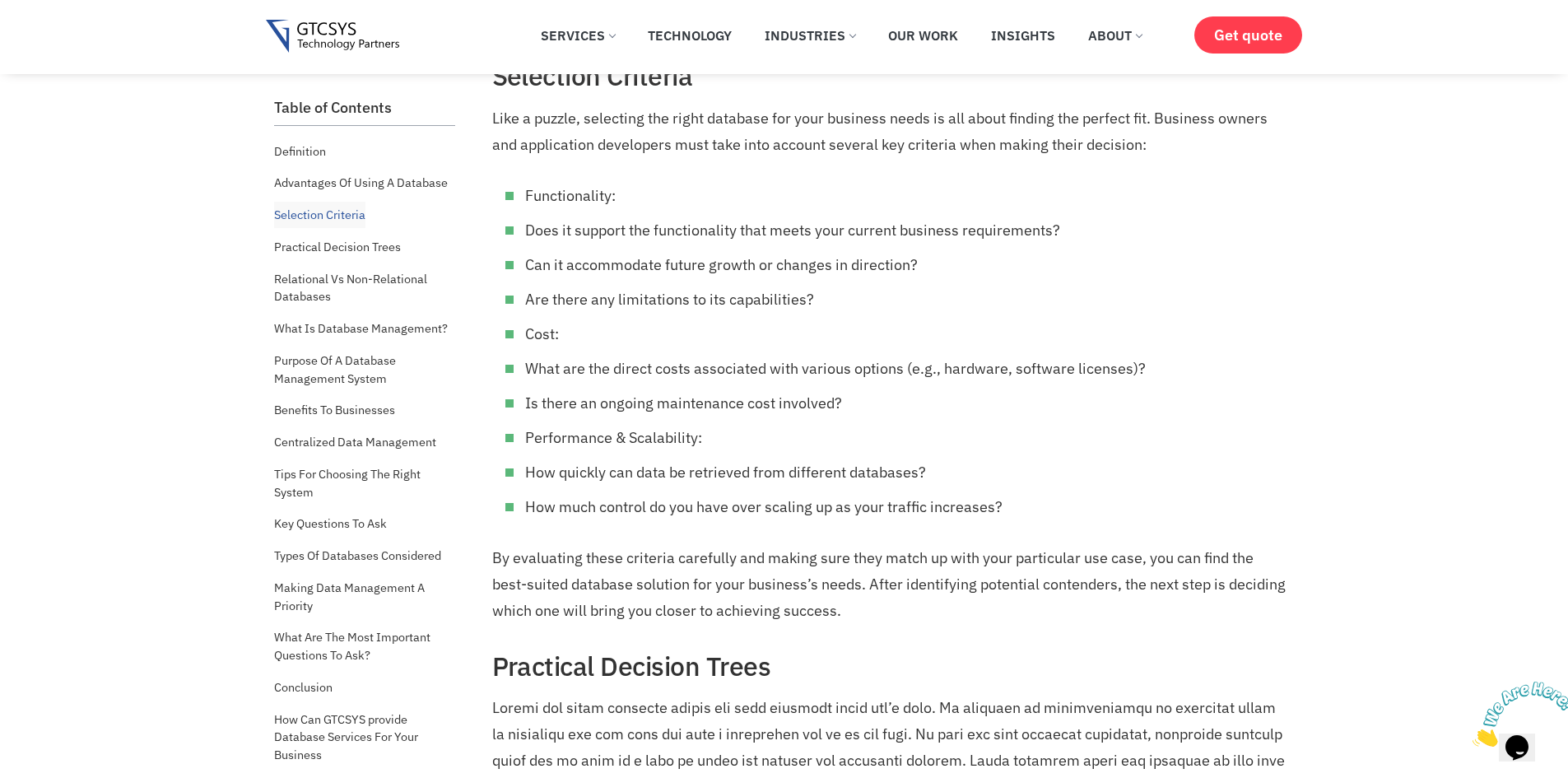
click at [885, 554] on p "By evaluating these criteria carefully and making sure they match up with your …" at bounding box center [892, 584] width 799 height 79
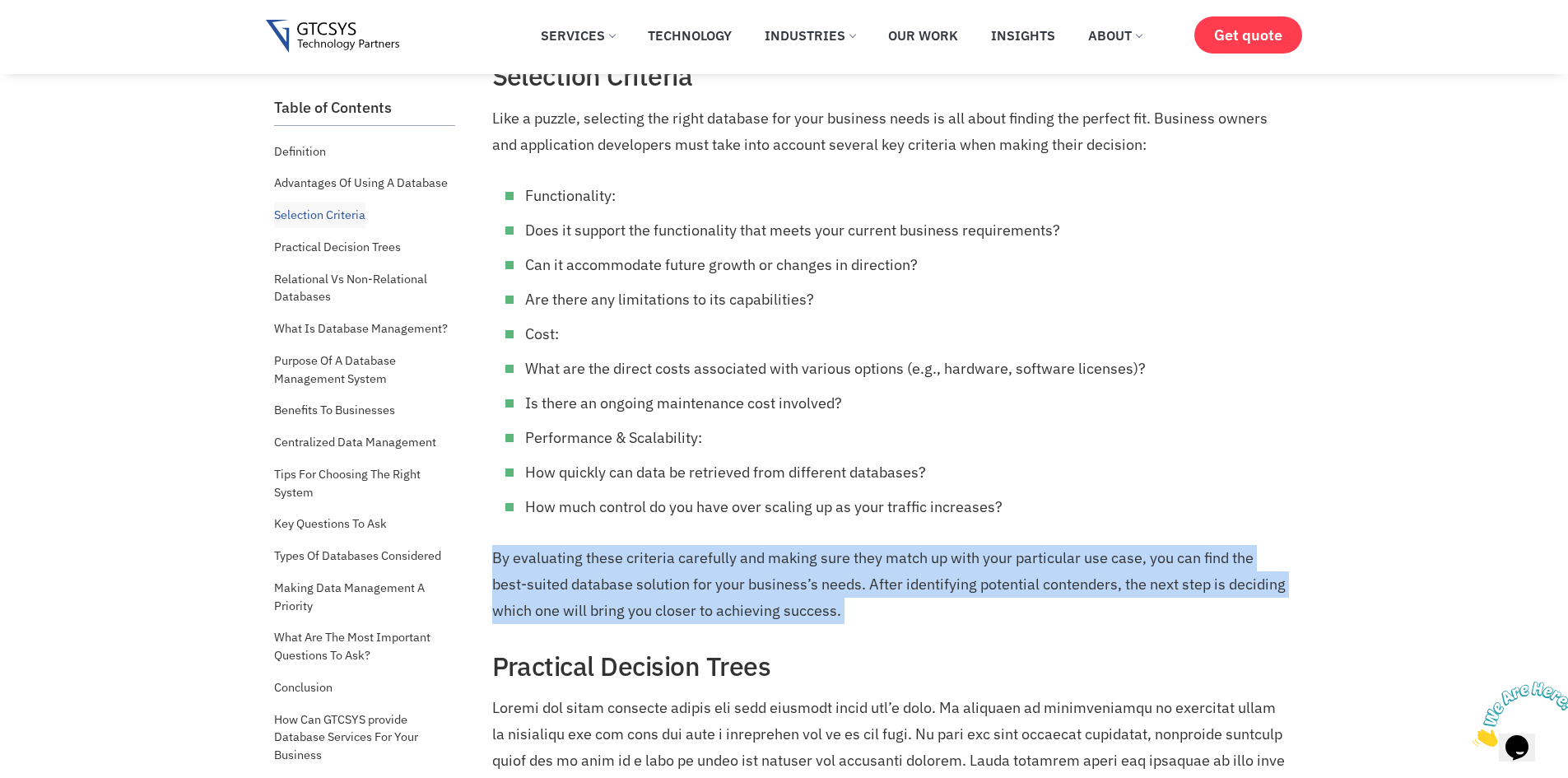
drag, startPoint x: 885, startPoint y: 554, endPoint x: 1100, endPoint y: 582, distance: 216.8
click at [1100, 582] on p "By evaluating these criteria carefully and making sure they match up with your …" at bounding box center [892, 584] width 799 height 79
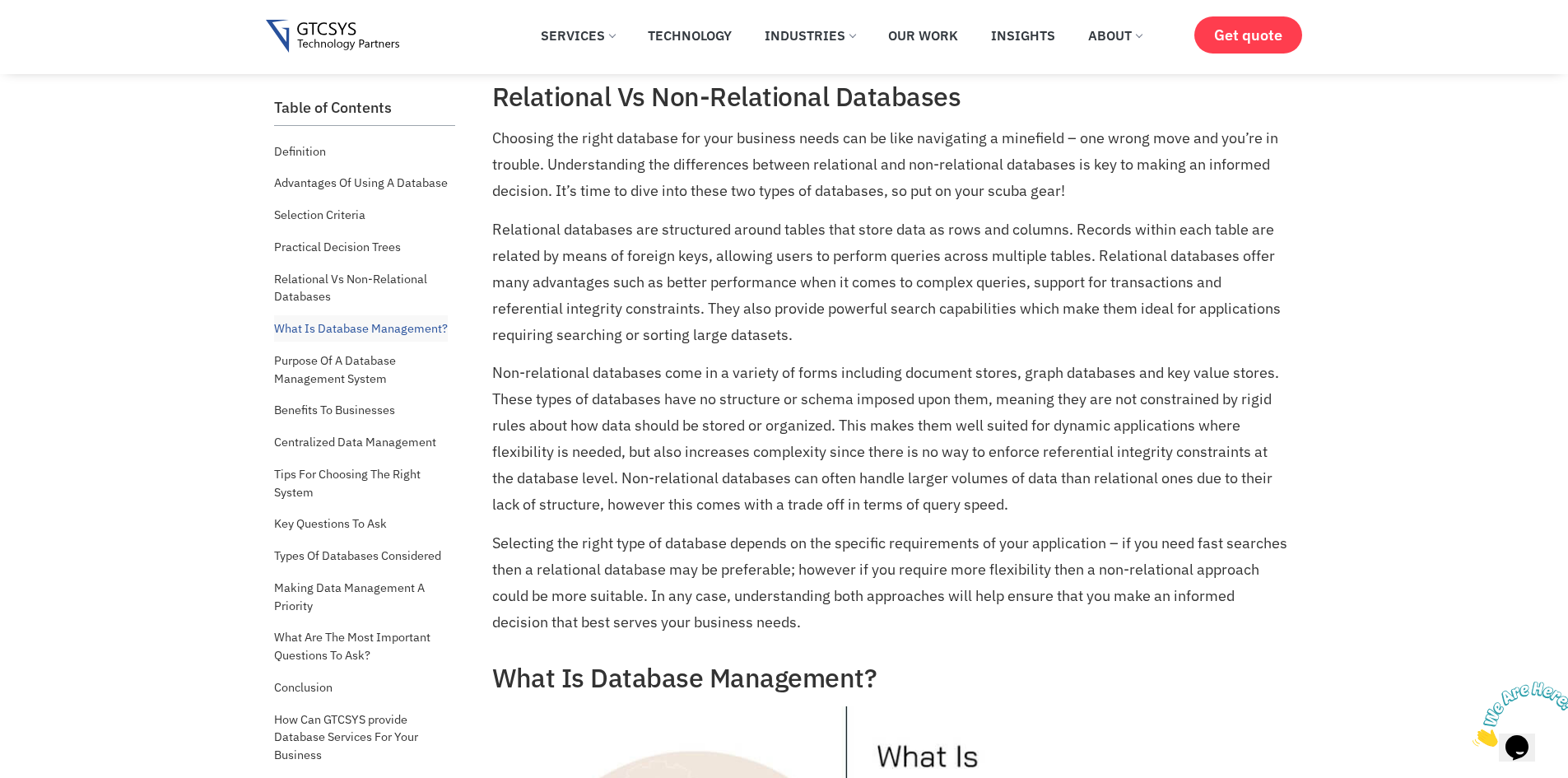
scroll to position [3978, 0]
drag, startPoint x: 649, startPoint y: 276, endPoint x: 847, endPoint y: 284, distance: 198.2
click at [847, 284] on p "Relational databases are structured around tables that store data as rows and c…" at bounding box center [892, 281] width 799 height 131
click at [954, 290] on p "Relational databases are structured around tables that store data as rows and c…" at bounding box center [892, 281] width 799 height 131
drag, startPoint x: 954, startPoint y: 290, endPoint x: 885, endPoint y: 284, distance: 69.3
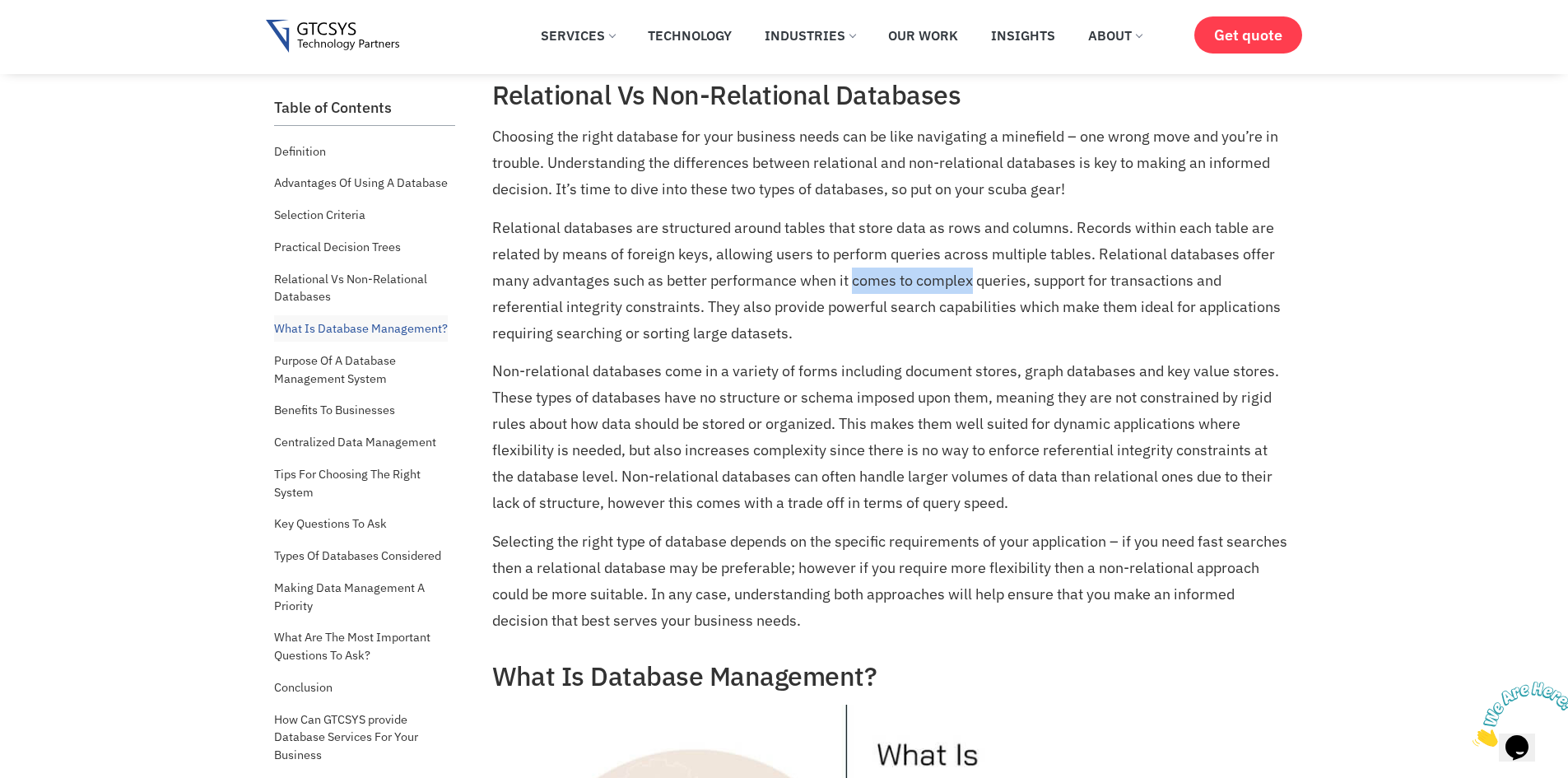
click at [885, 284] on p "Relational databases are structured around tables that store data as rows and c…" at bounding box center [892, 281] width 799 height 131
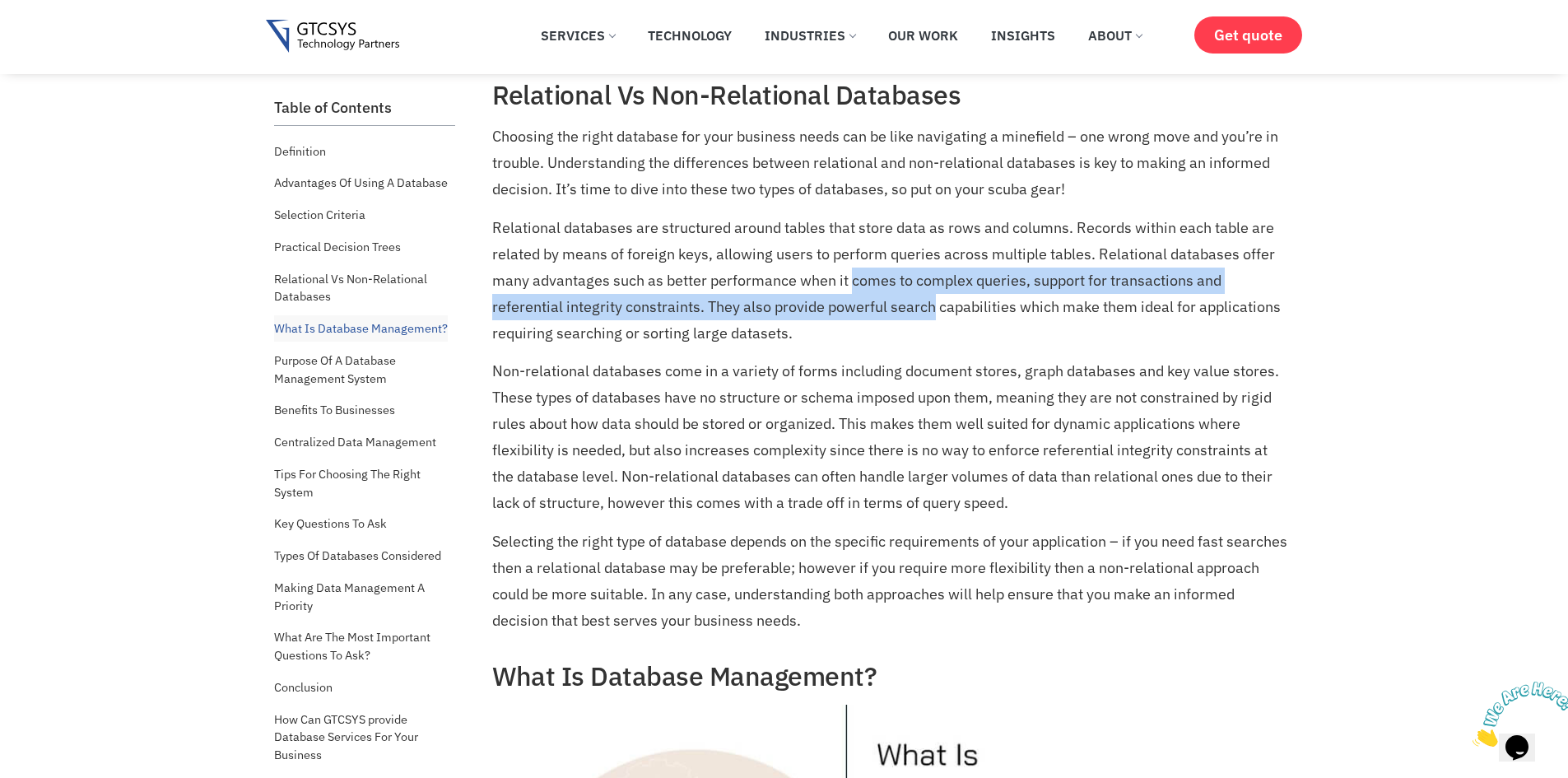
drag, startPoint x: 885, startPoint y: 284, endPoint x: 889, endPoint y: 300, distance: 16.5
click at [889, 300] on p "Relational databases are structured around tables that store data as rows and c…" at bounding box center [892, 281] width 799 height 131
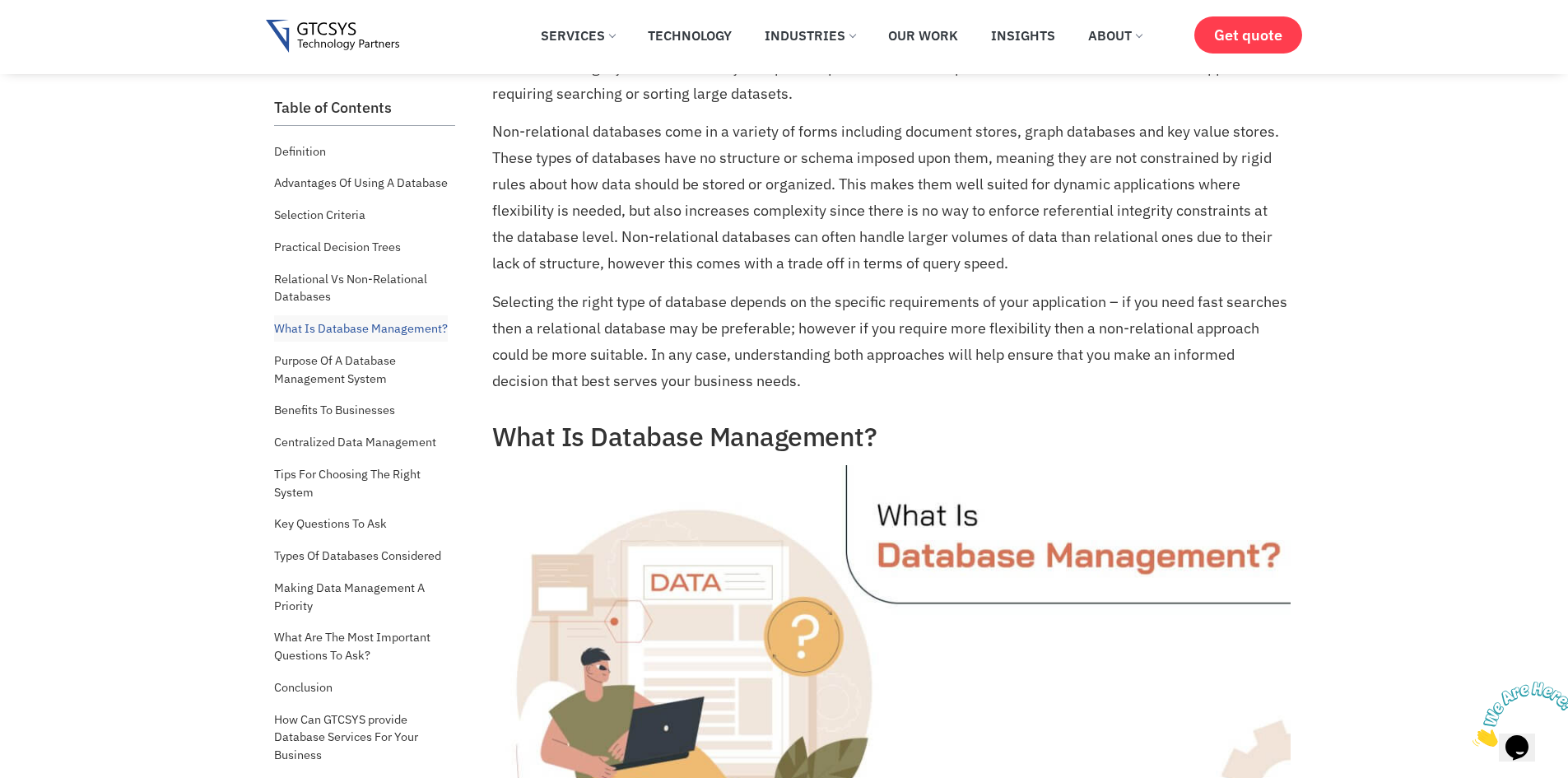
scroll to position [4219, 0]
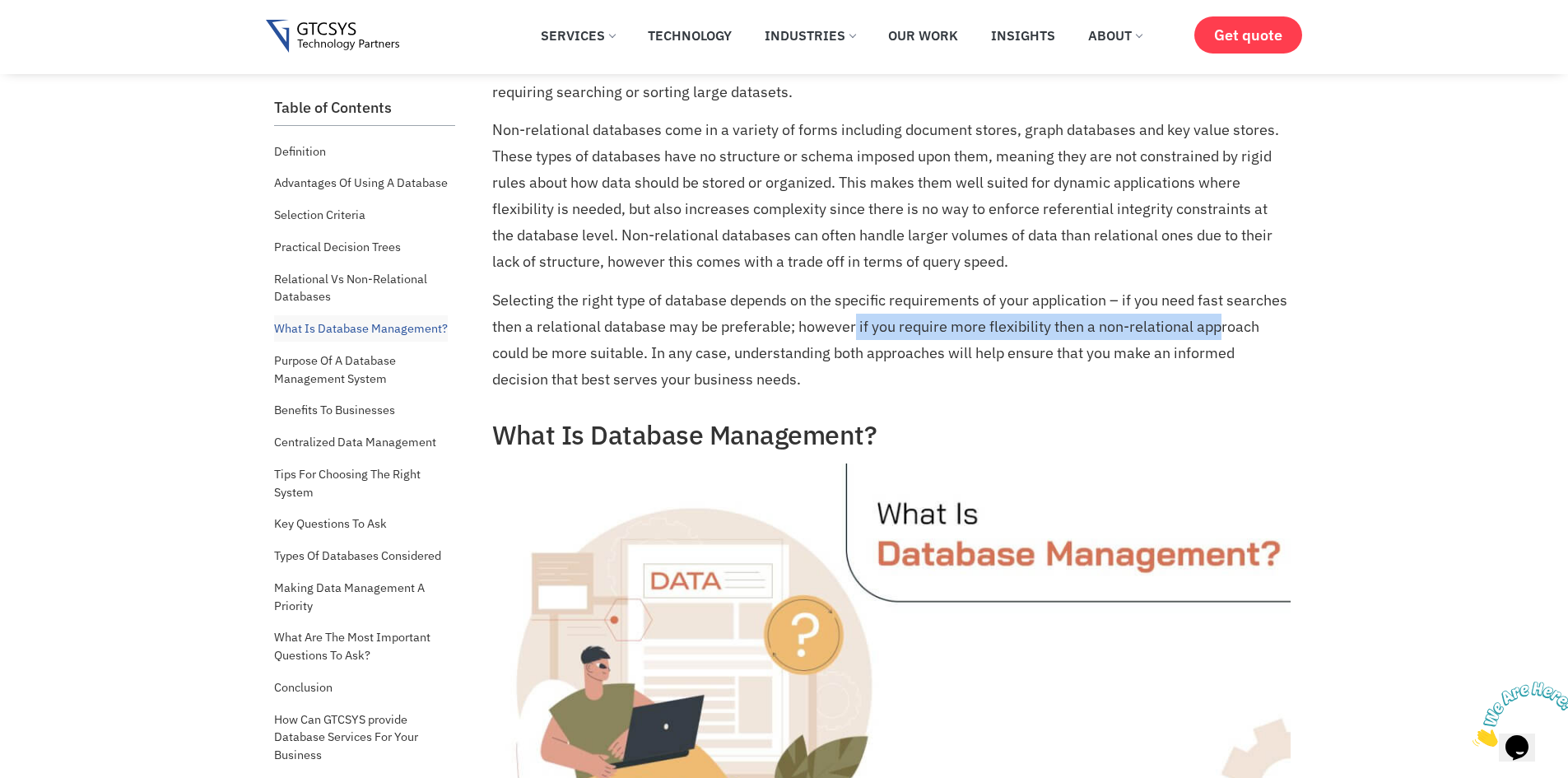
drag, startPoint x: 854, startPoint y: 323, endPoint x: 1220, endPoint y: 330, distance: 366.1
click at [1220, 330] on p "Selecting the right type of database depends on the specific requirements of yo…" at bounding box center [892, 340] width 799 height 106
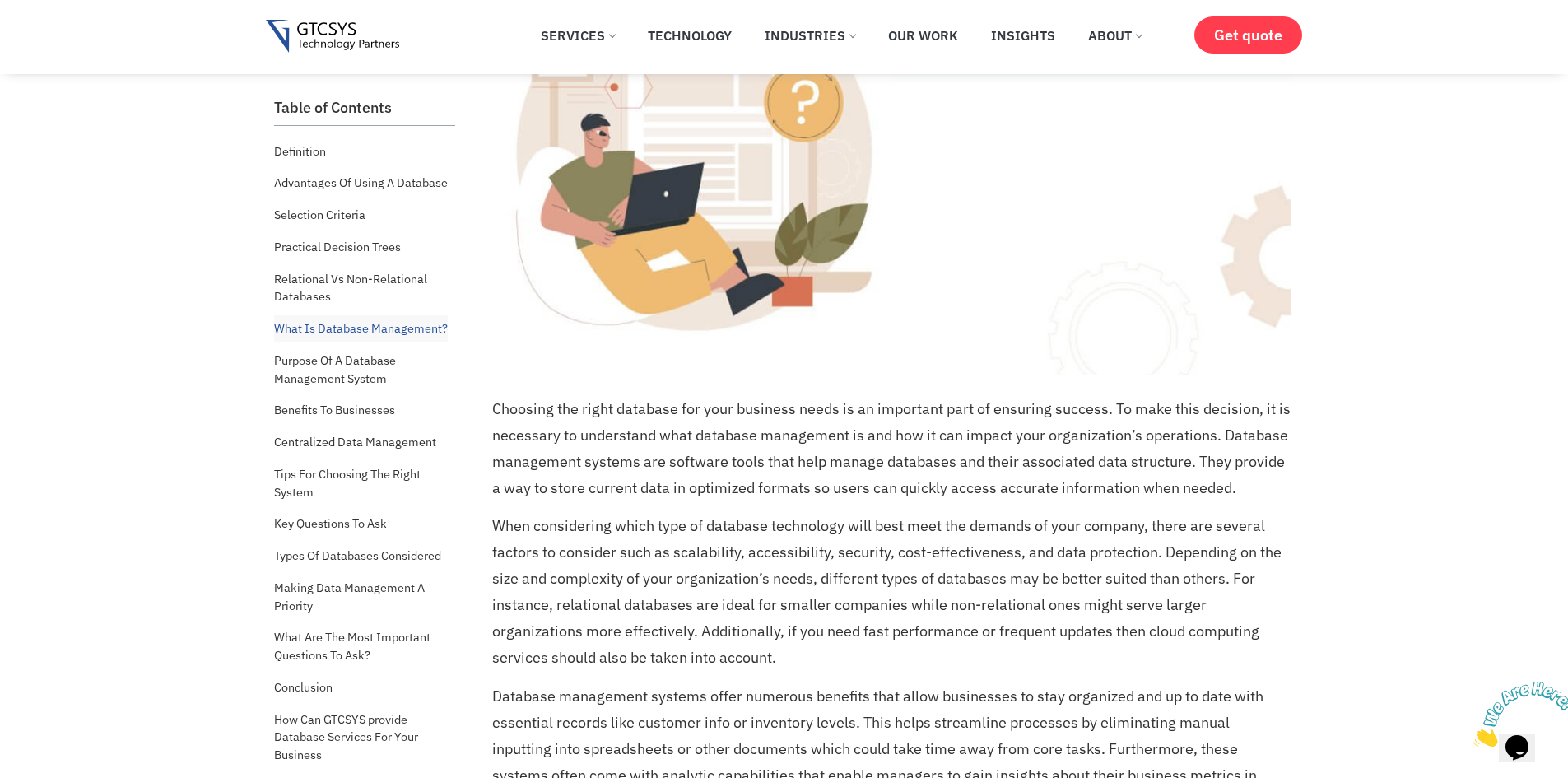
scroll to position [4756, 0]
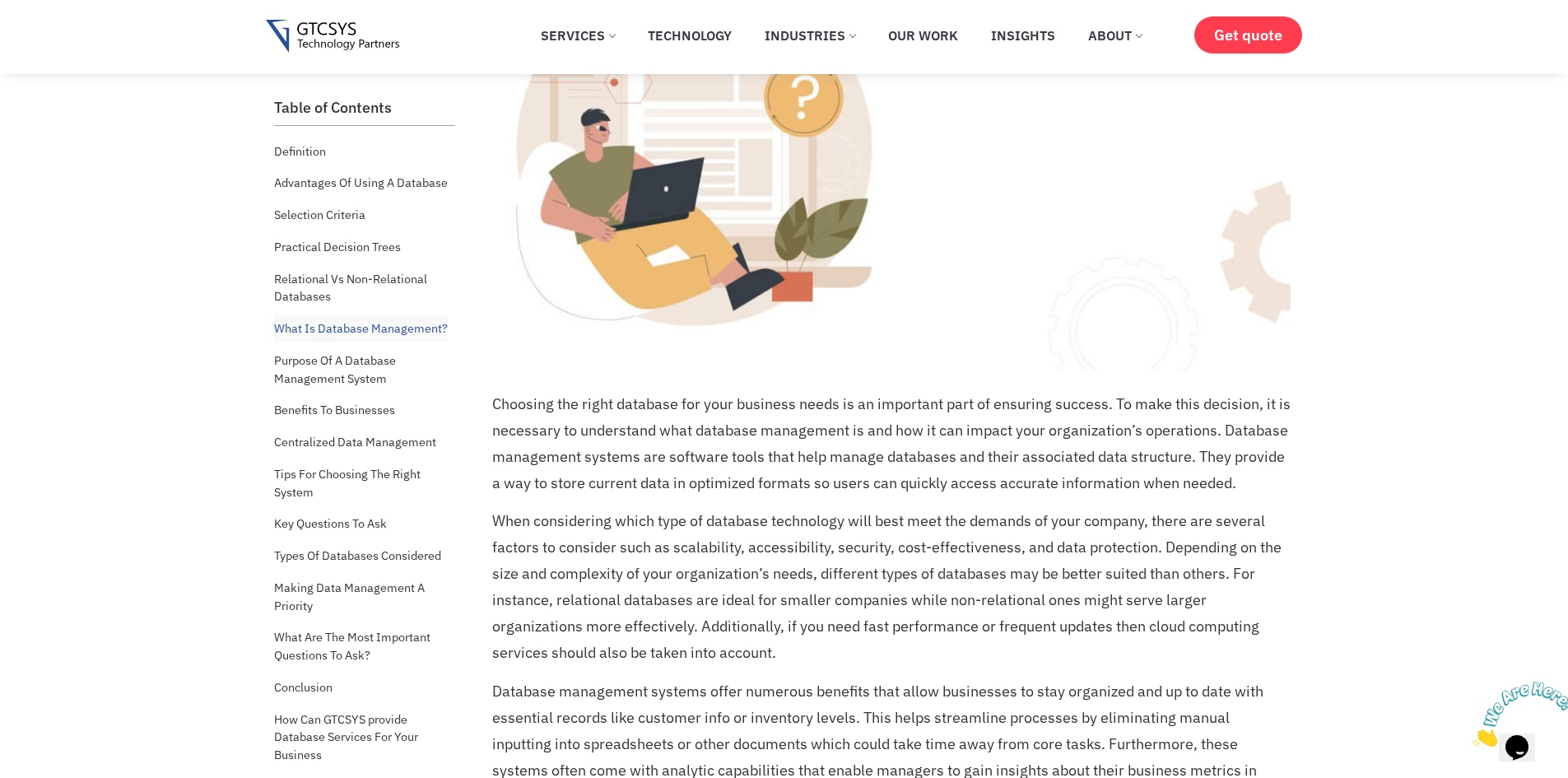
click at [979, 413] on p "Choosing the right database for your business needs is an important part of ens…" at bounding box center [892, 443] width 799 height 106
drag, startPoint x: 979, startPoint y: 413, endPoint x: 935, endPoint y: 413, distance: 44.0
click at [935, 413] on p "Choosing the right database for your business needs is an important part of ens…" at bounding box center [892, 443] width 799 height 106
drag, startPoint x: 935, startPoint y: 413, endPoint x: 983, endPoint y: 413, distance: 48.0
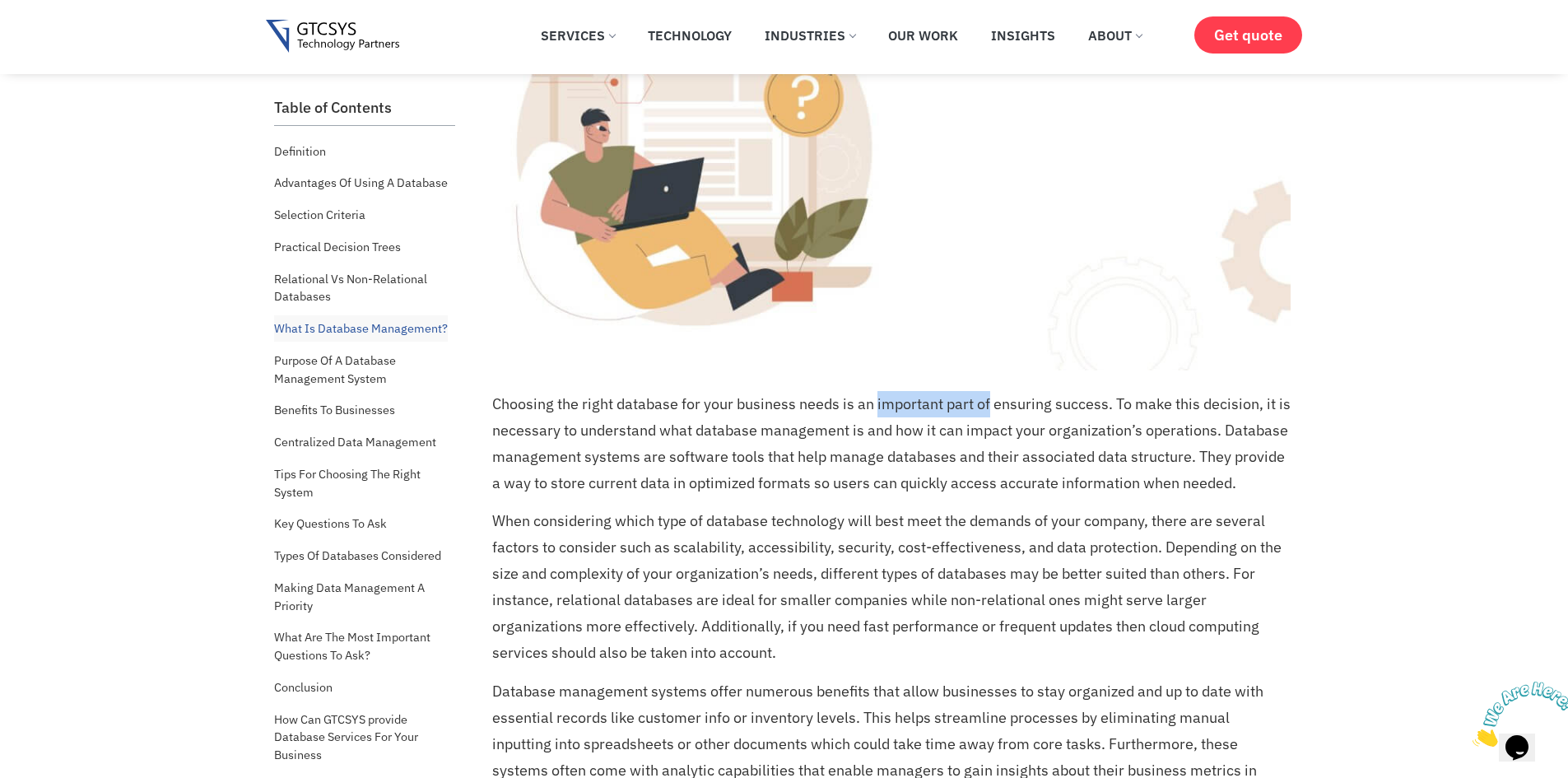
click at [983, 413] on p "Choosing the right database for your business needs is an important part of ens…" at bounding box center [892, 443] width 799 height 106
drag, startPoint x: 983, startPoint y: 413, endPoint x: 962, endPoint y: 411, distance: 21.1
click at [962, 411] on p "Choosing the right database for your business needs is an important part of ens…" at bounding box center [892, 443] width 799 height 106
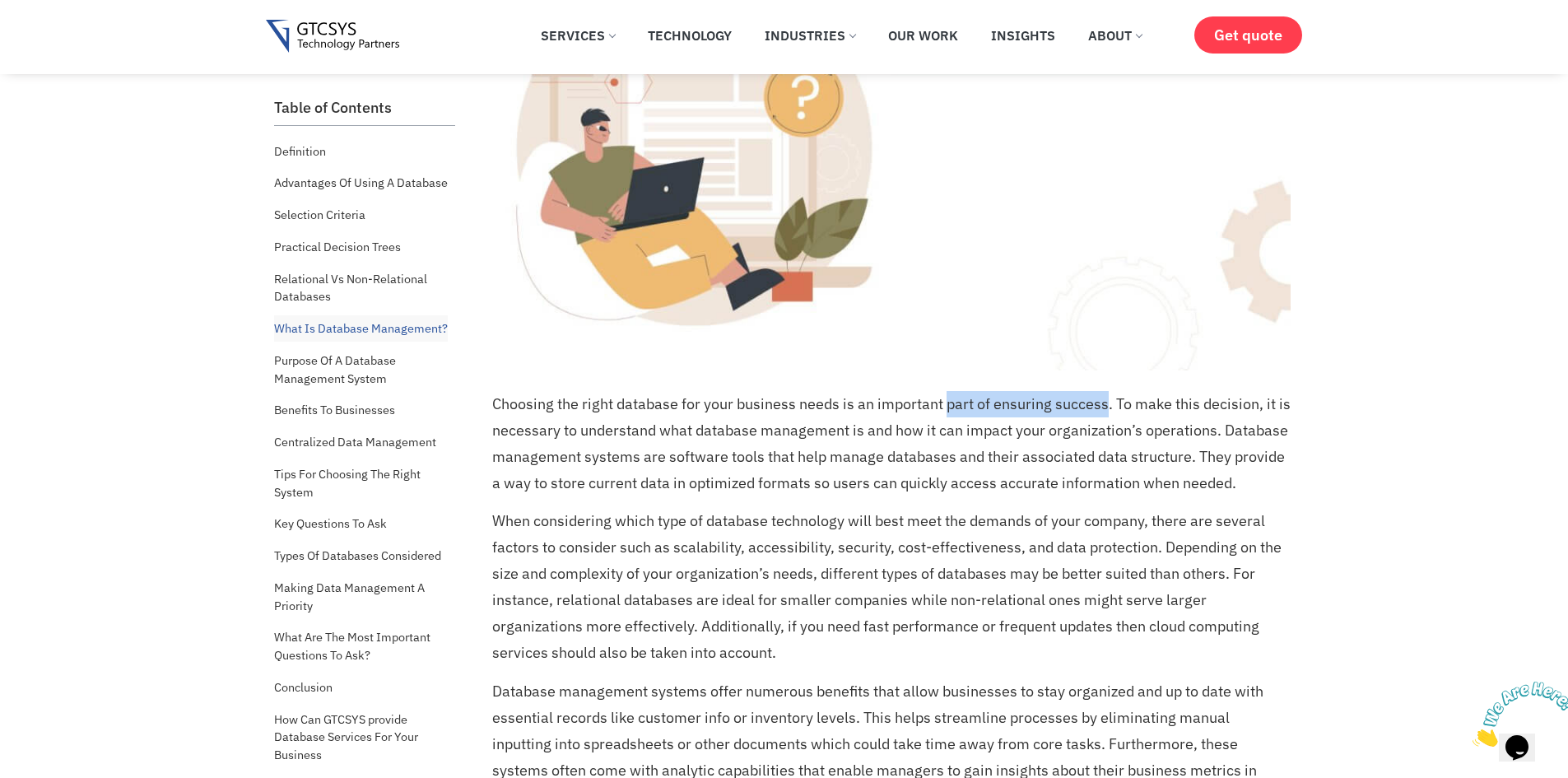
drag, startPoint x: 962, startPoint y: 411, endPoint x: 1080, endPoint y: 409, distance: 118.0
click at [1080, 409] on p "Choosing the right database for your business needs is an important part of ens…" at bounding box center [892, 443] width 799 height 106
drag, startPoint x: 628, startPoint y: 418, endPoint x: 861, endPoint y: 438, distance: 233.9
click at [861, 438] on p "Choosing the right database for your business needs is an important part of ens…" at bounding box center [892, 443] width 799 height 106
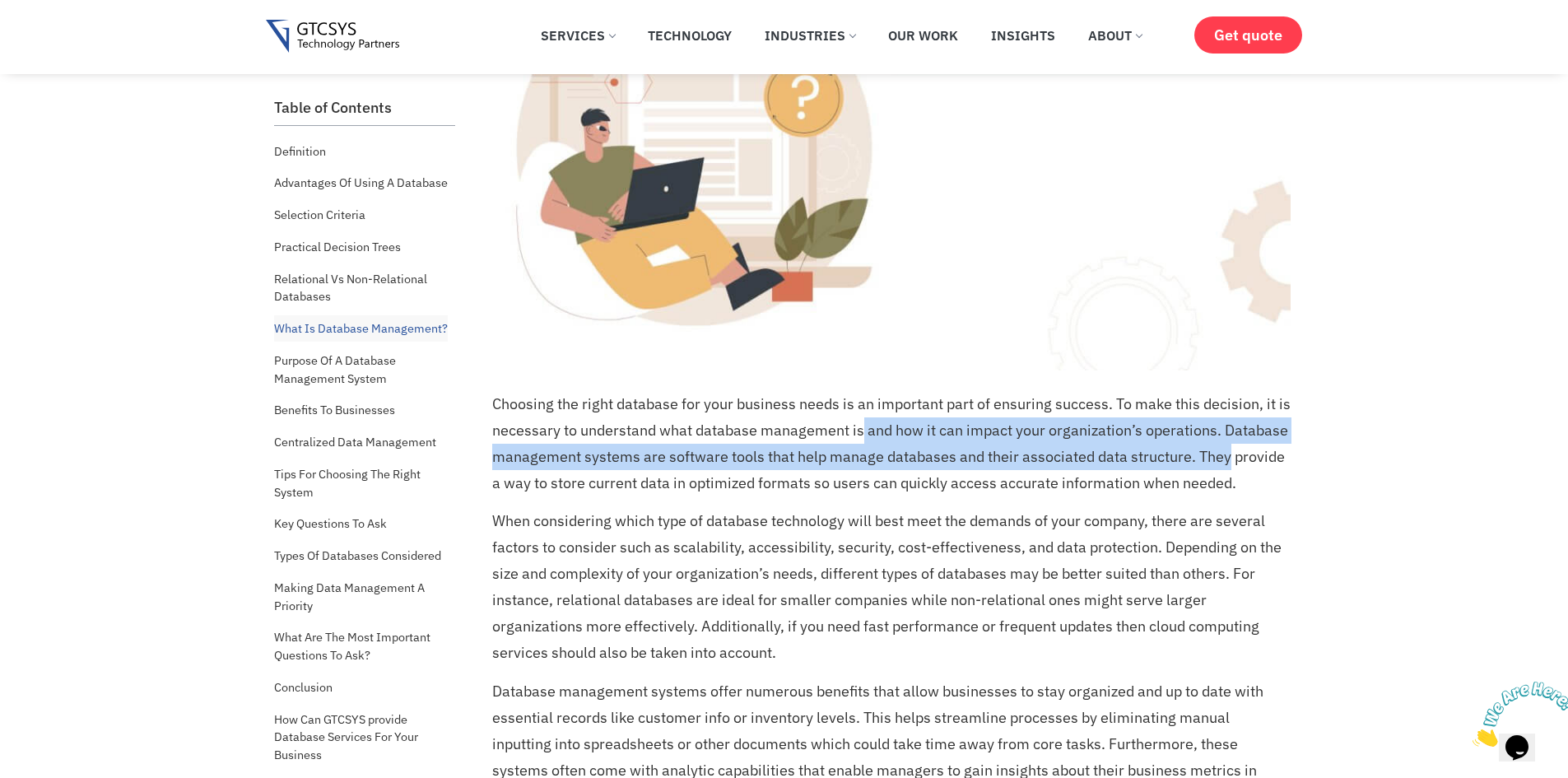
drag, startPoint x: 861, startPoint y: 438, endPoint x: 1204, endPoint y: 447, distance: 343.1
click at [1204, 447] on p "Choosing the right database for your business needs is an important part of ens…" at bounding box center [892, 443] width 799 height 106
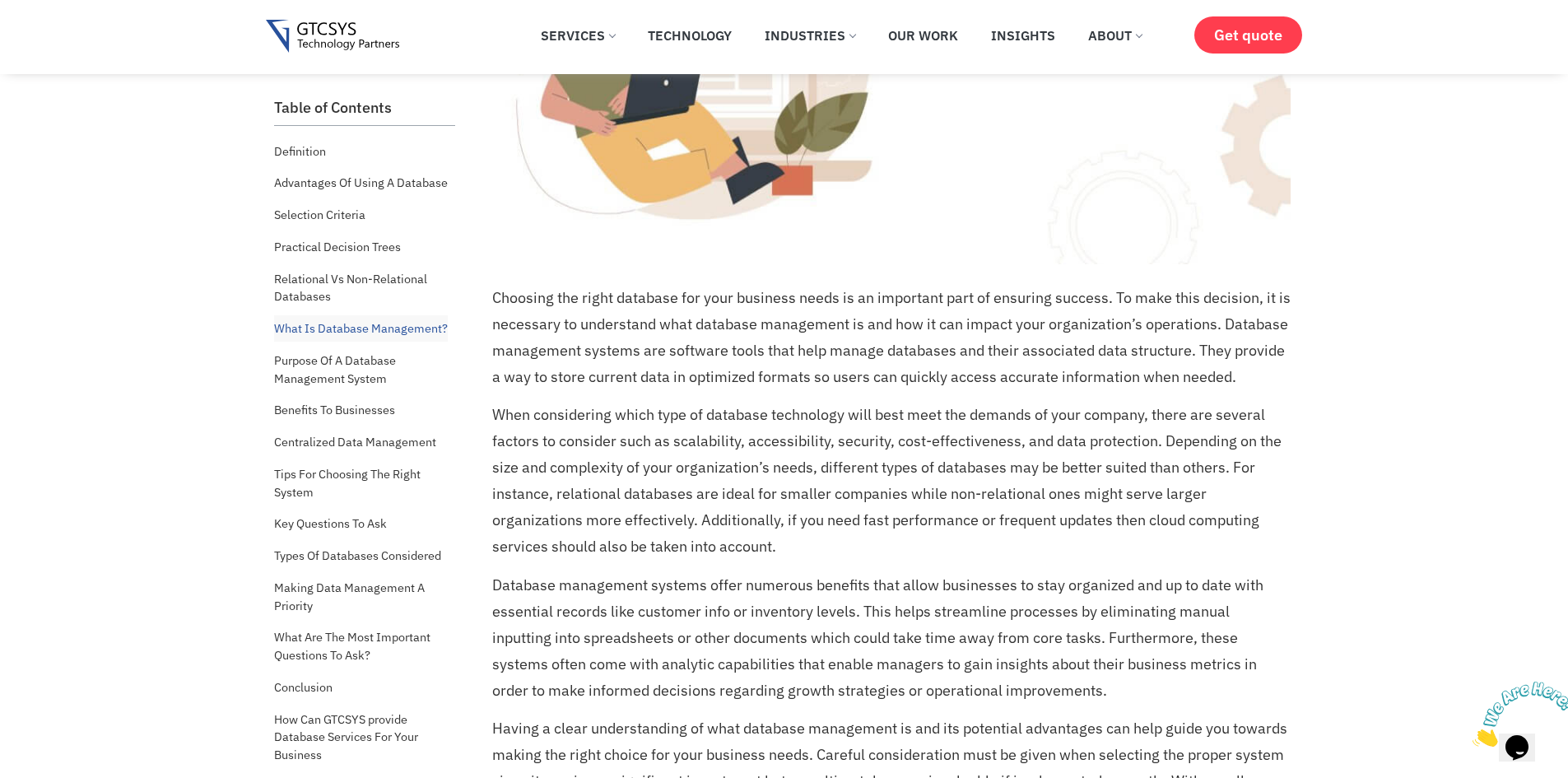
scroll to position [4867, 0]
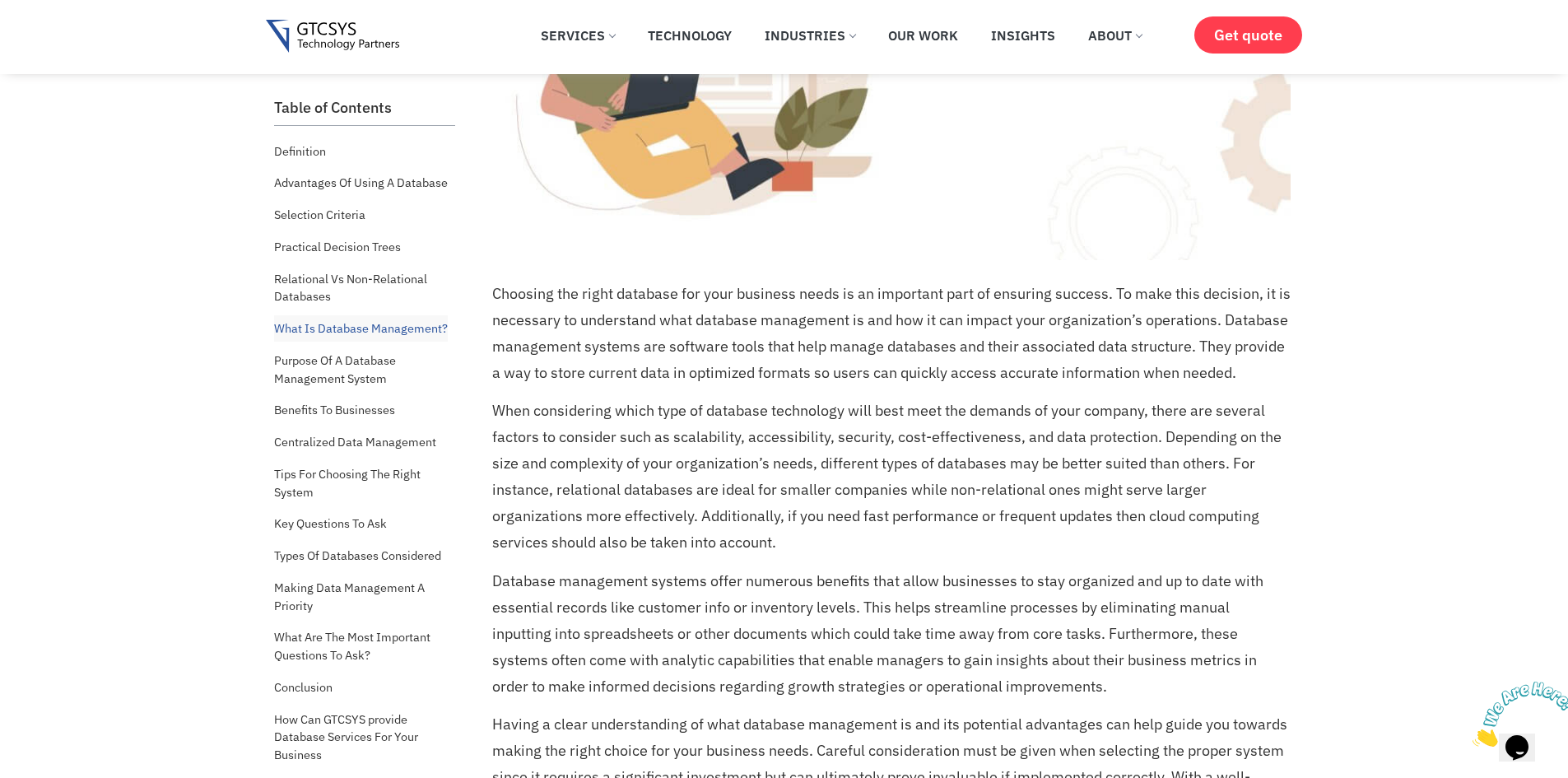
click at [649, 410] on p "When considering which type of database technology will best meet the demands o…" at bounding box center [892, 477] width 799 height 158
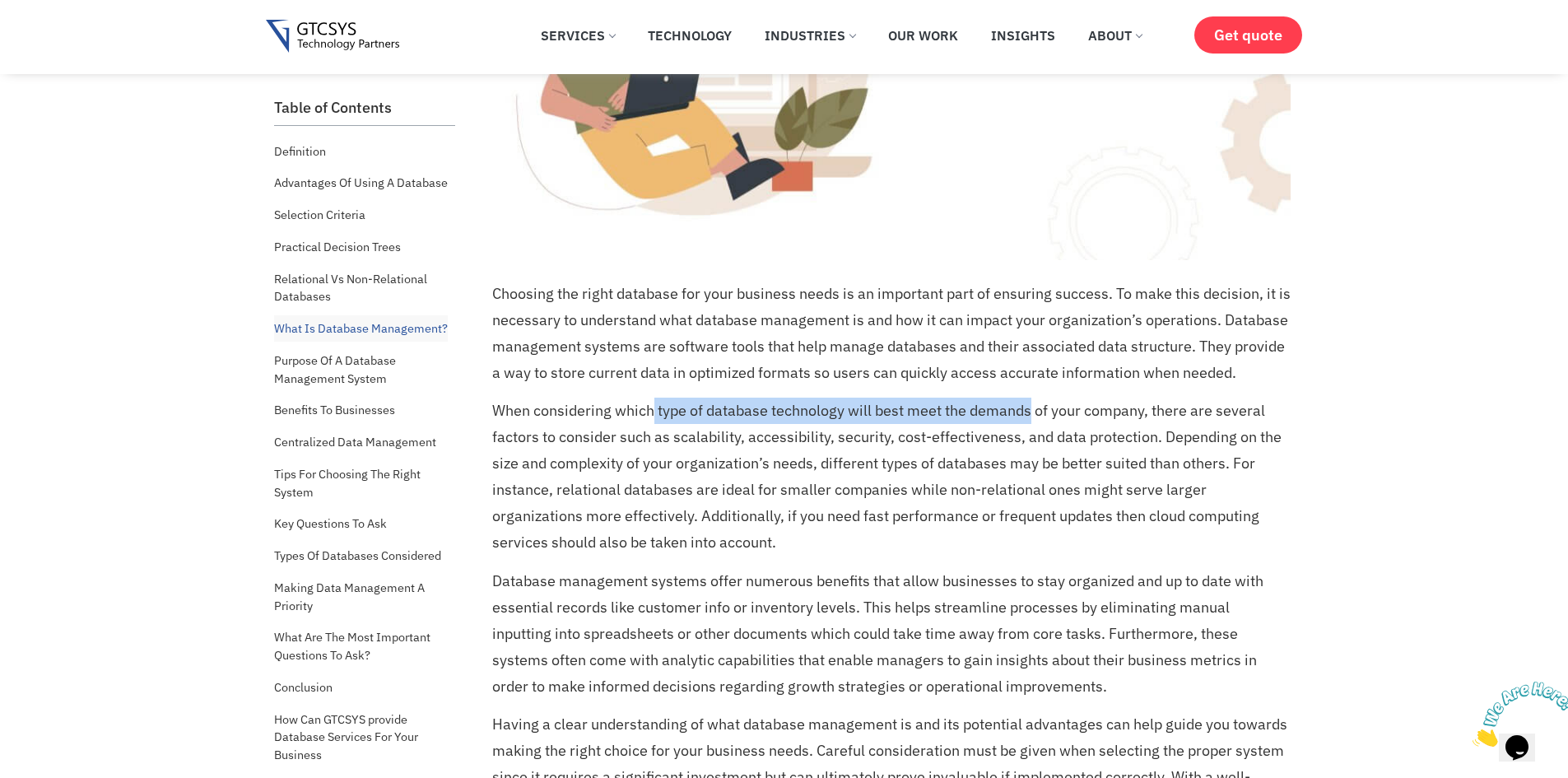
drag, startPoint x: 649, startPoint y: 410, endPoint x: 997, endPoint y: 408, distance: 348.0
click at [997, 408] on p "When considering which type of database technology will best meet the demands o…" at bounding box center [892, 477] width 799 height 158
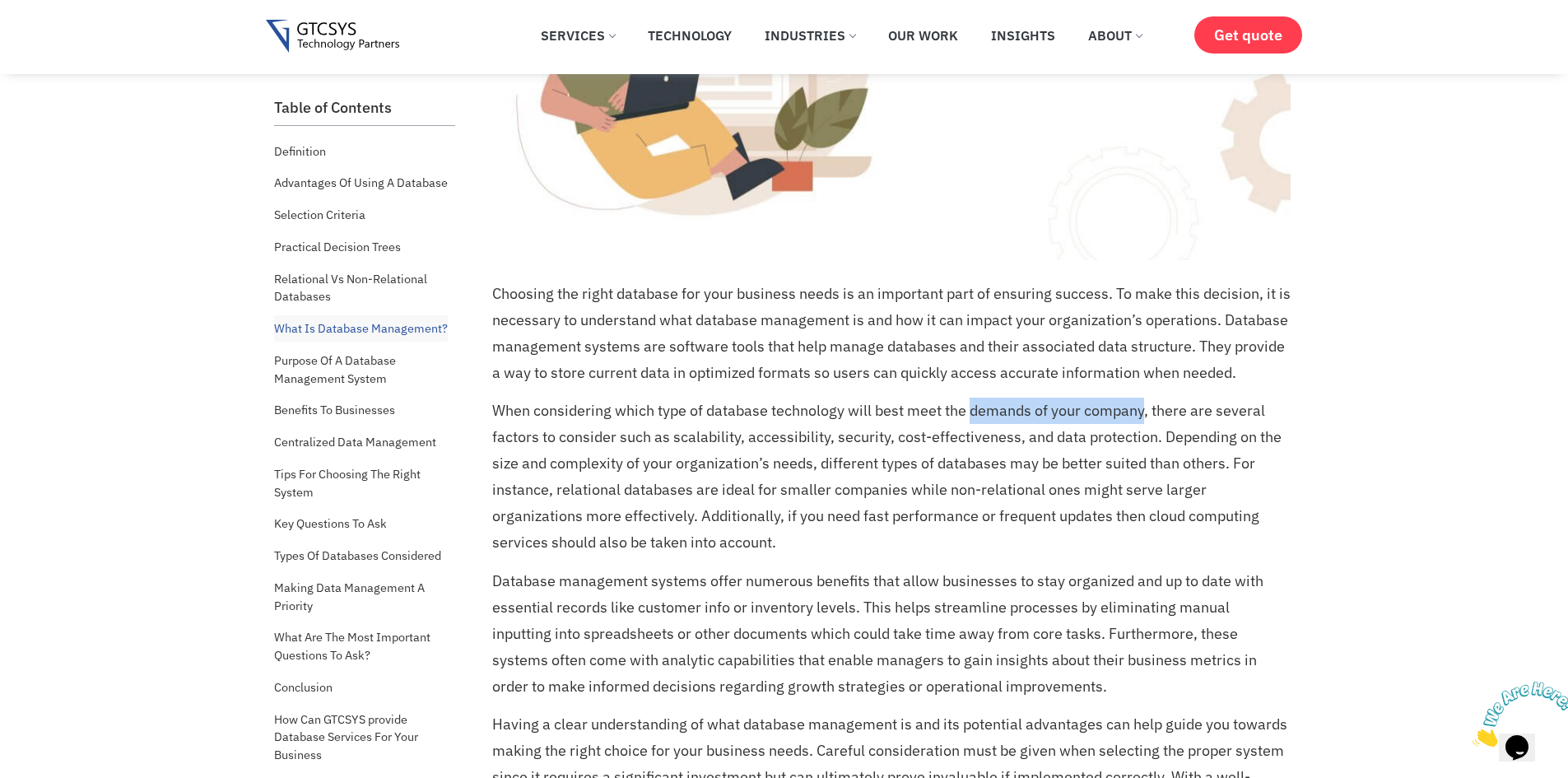
drag, startPoint x: 997, startPoint y: 408, endPoint x: 1122, endPoint y: 407, distance: 125.0
click at [1122, 407] on p "When considering which type of database technology will best meet the demands o…" at bounding box center [892, 477] width 799 height 158
click at [805, 435] on p "When considering which type of database technology will best meet the demands o…" at bounding box center [892, 477] width 799 height 158
drag, startPoint x: 805, startPoint y: 435, endPoint x: 950, endPoint y: 433, distance: 145.0
click at [950, 433] on p "When considering which type of database technology will best meet the demands o…" at bounding box center [892, 477] width 799 height 158
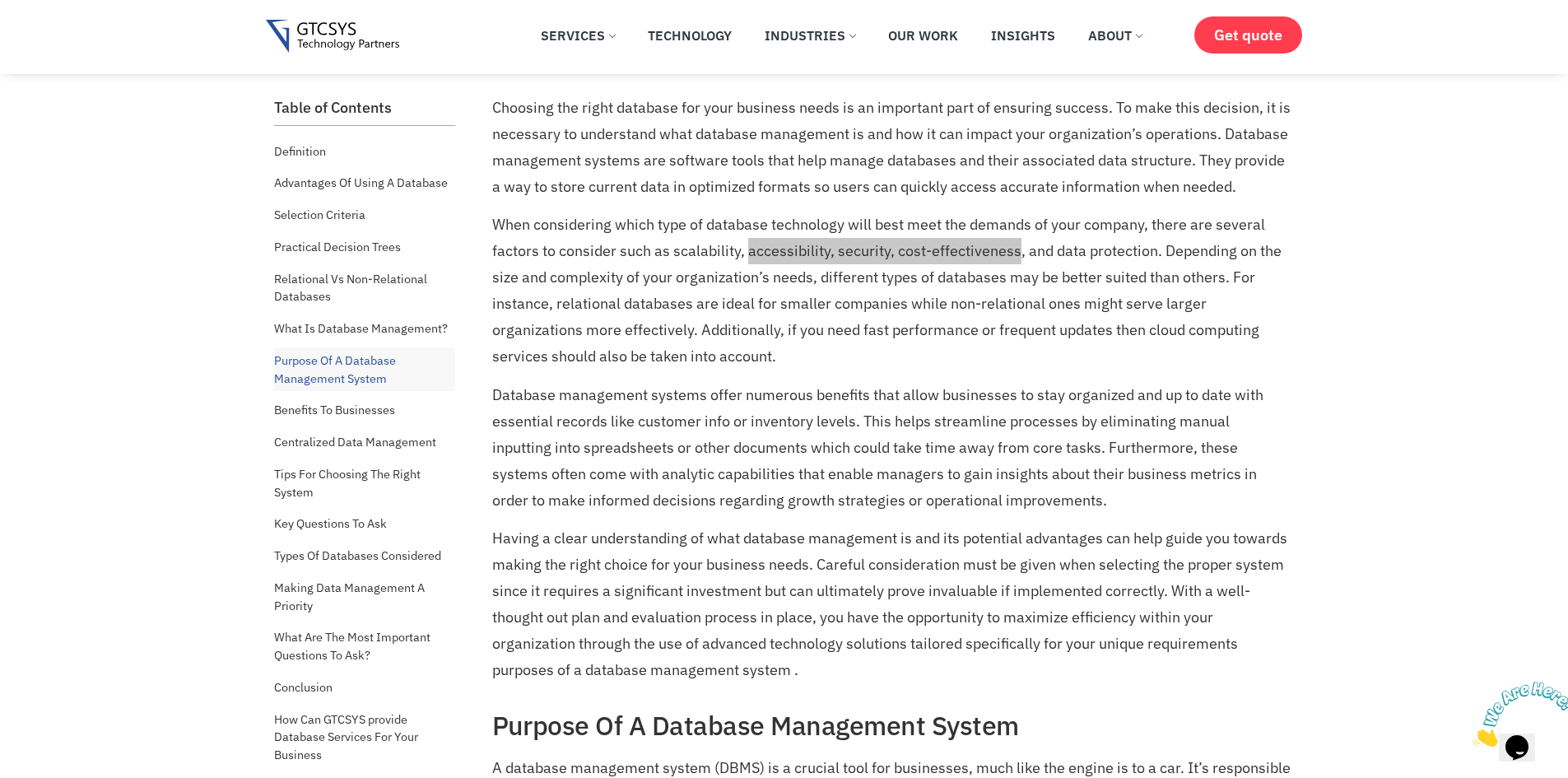
scroll to position [5053, 0]
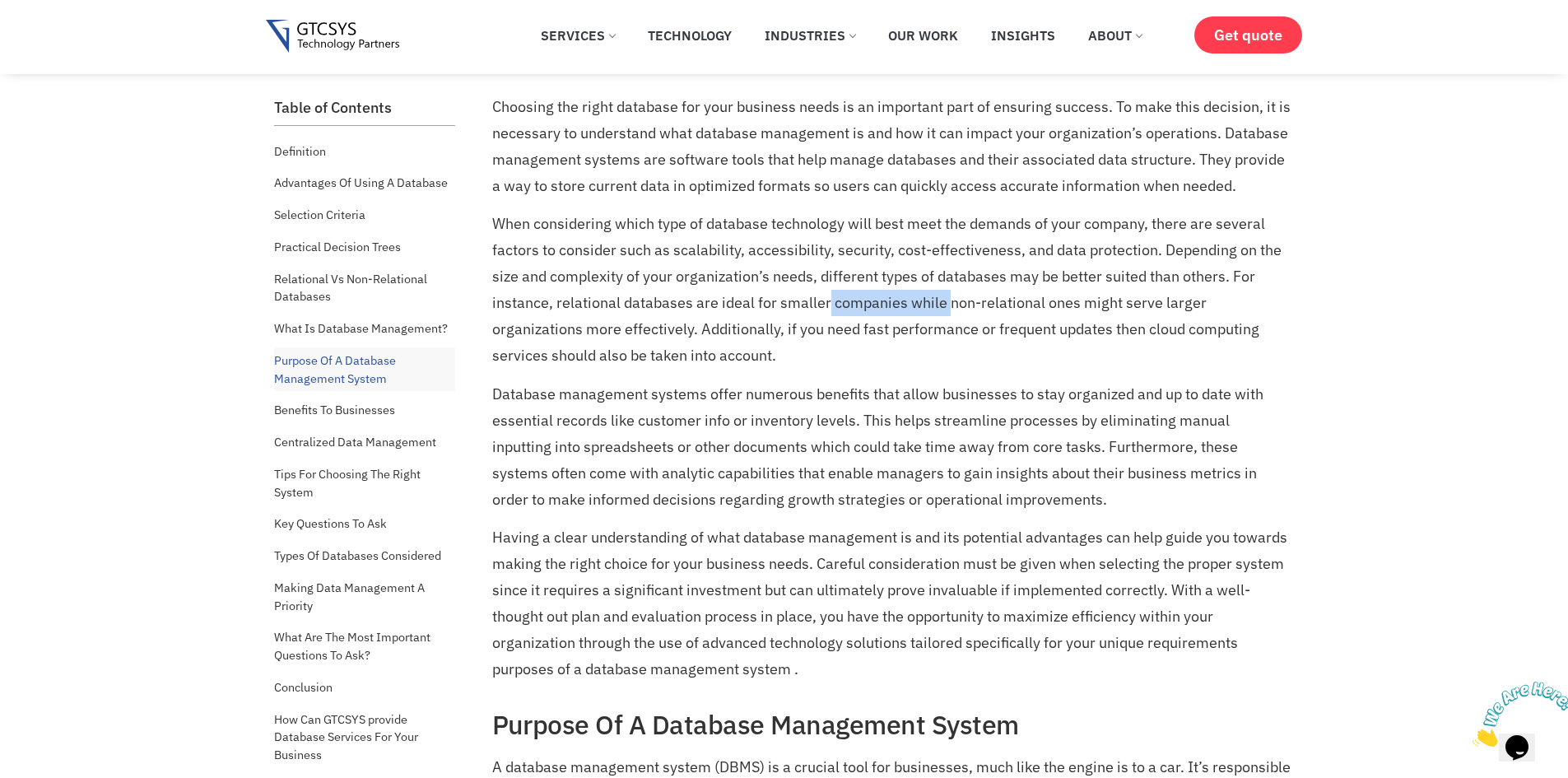
drag, startPoint x: 826, startPoint y: 301, endPoint x: 949, endPoint y: 310, distance: 123.3
click at [949, 310] on p "When considering which type of database technology will best meet the demands o…" at bounding box center [892, 290] width 799 height 158
click at [784, 324] on p "When considering which type of database technology will best meet the demands o…" at bounding box center [892, 290] width 799 height 158
drag, startPoint x: 784, startPoint y: 324, endPoint x: 867, endPoint y: 332, distance: 83.4
click at [867, 332] on p "When considering which type of database technology will best meet the demands o…" at bounding box center [892, 290] width 799 height 158
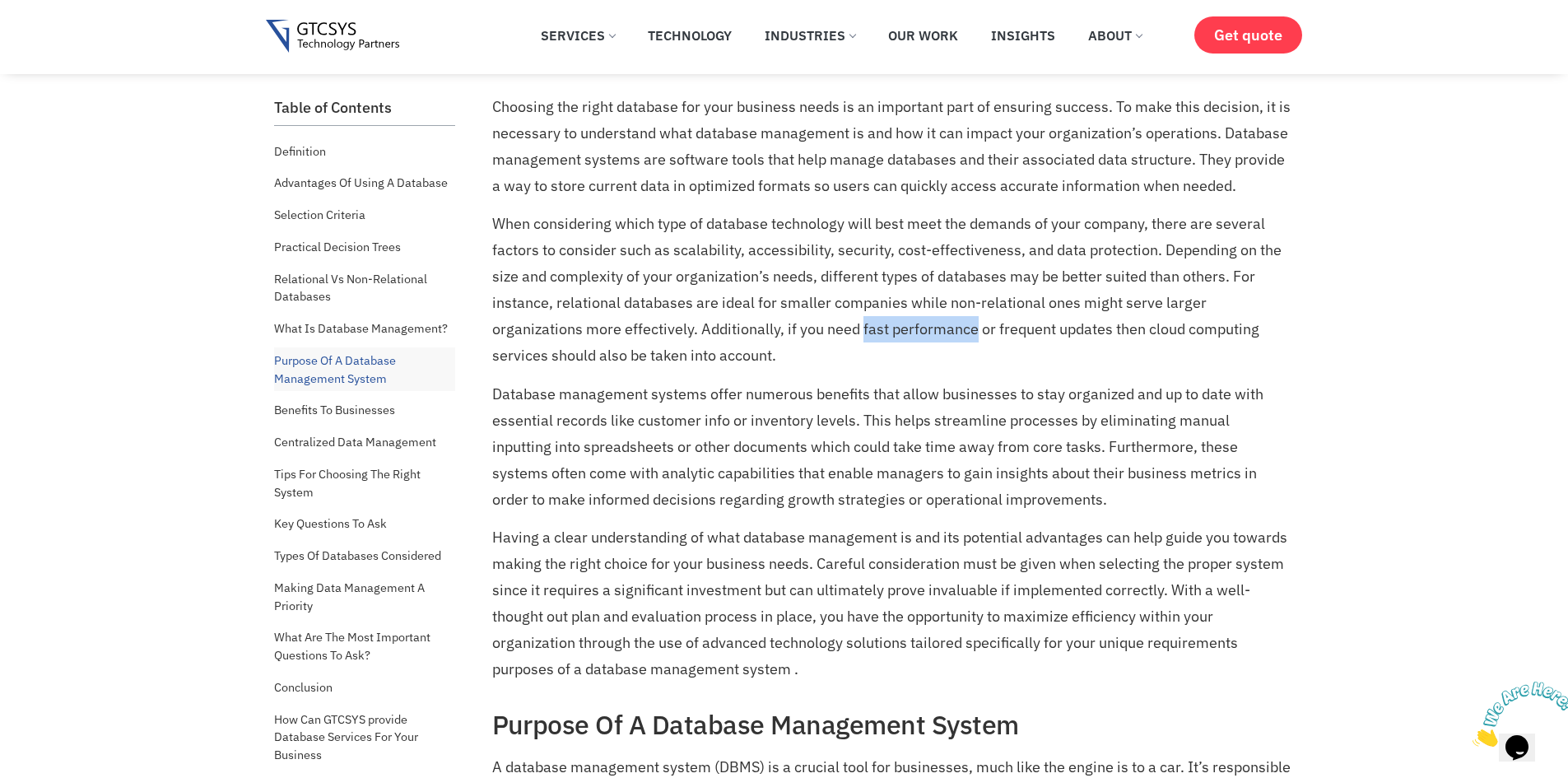
click at [867, 332] on p "When considering which type of database technology will best meet the demands o…" at bounding box center [892, 290] width 799 height 158
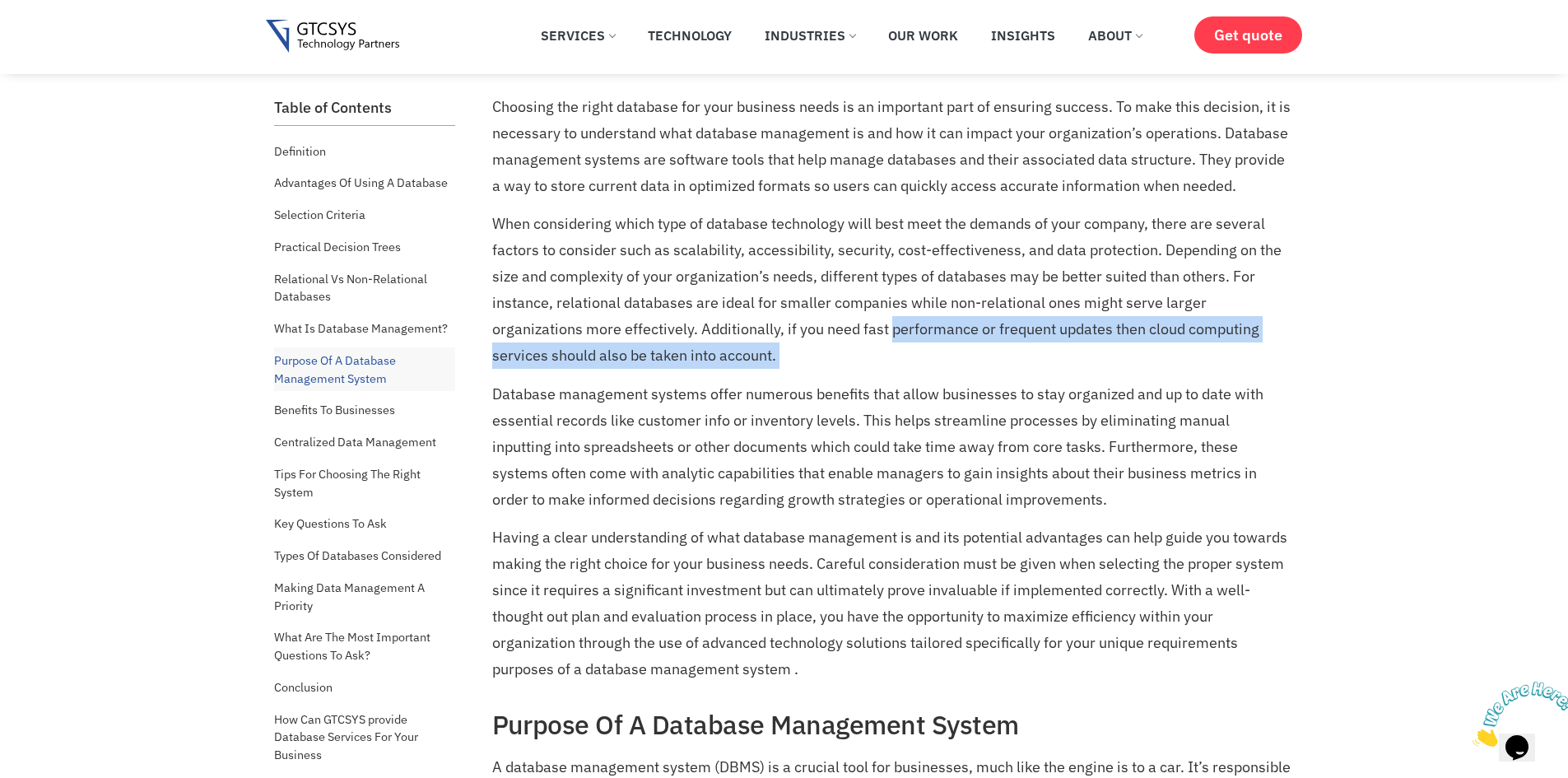
drag, startPoint x: 867, startPoint y: 332, endPoint x: 754, endPoint y: 347, distance: 114.0
click at [754, 347] on p "When considering which type of database technology will best meet the demands o…" at bounding box center [892, 290] width 799 height 158
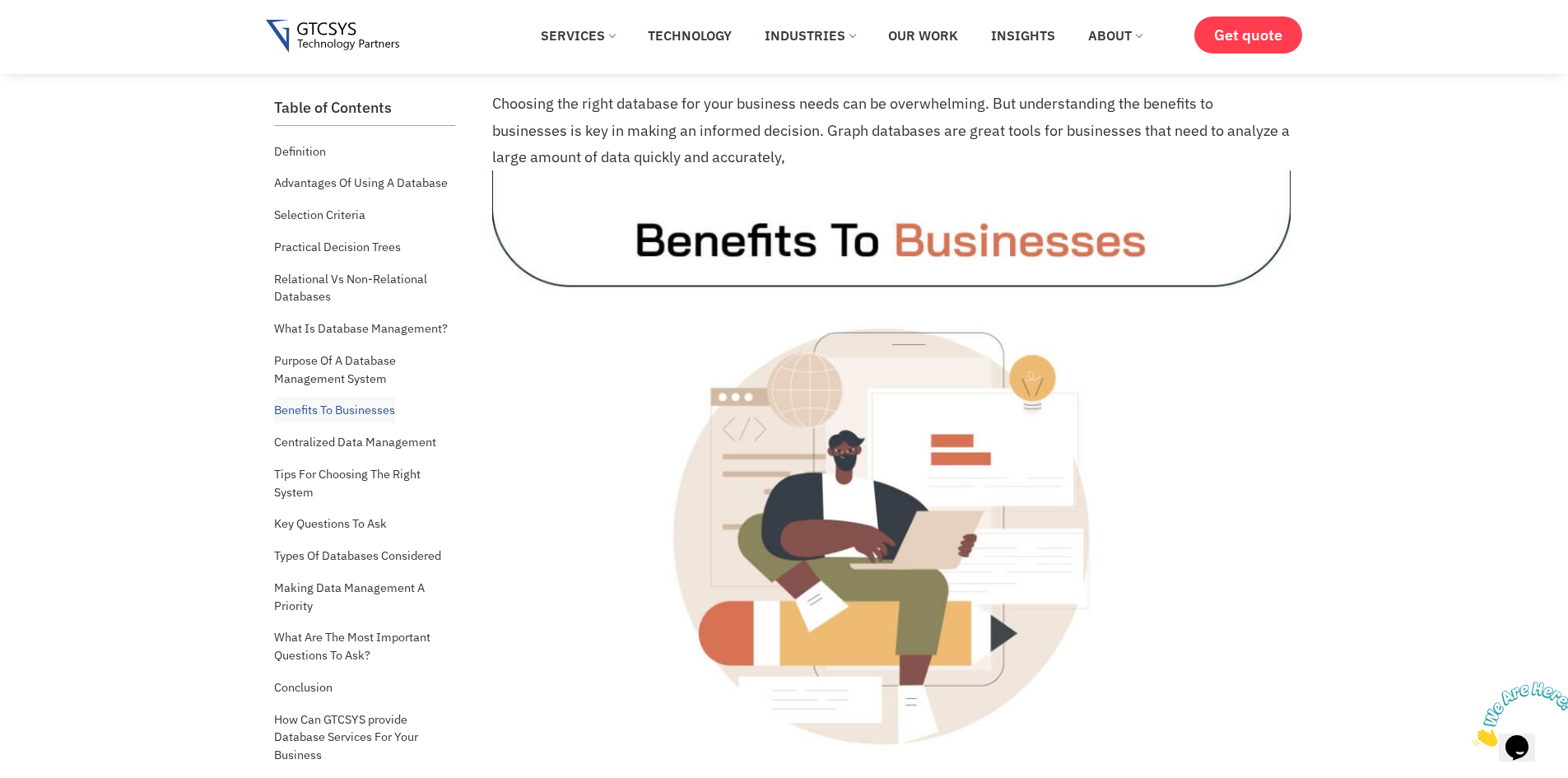
scroll to position [6183, 0]
